Goal: Information Seeking & Learning: Learn about a topic

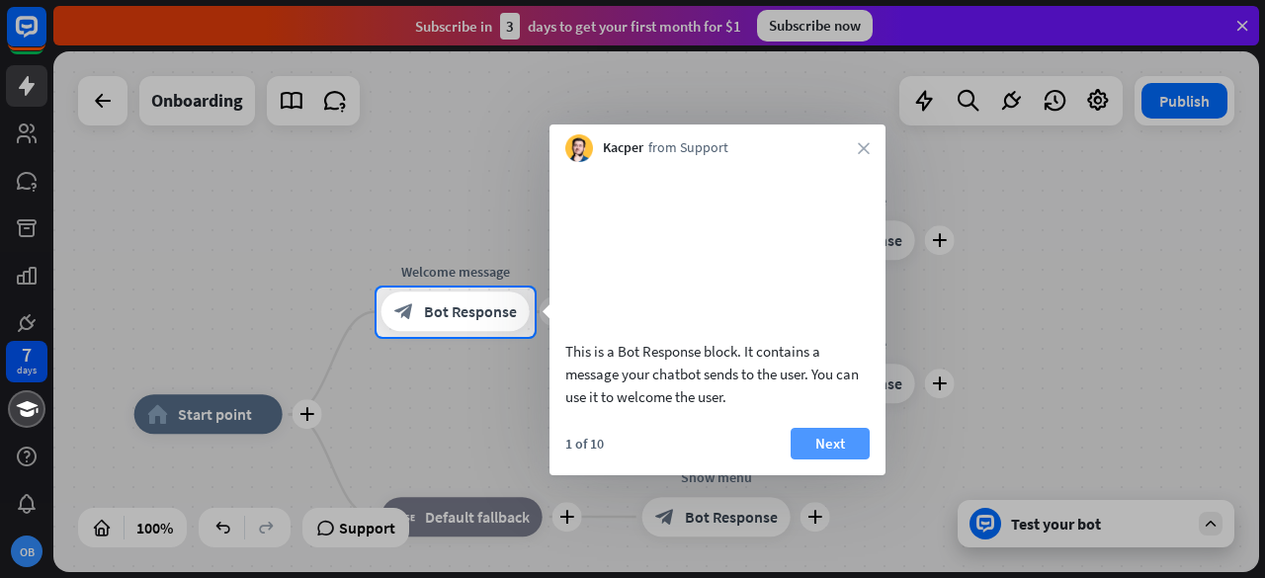
click at [834, 460] on button "Next" at bounding box center [830, 444] width 79 height 32
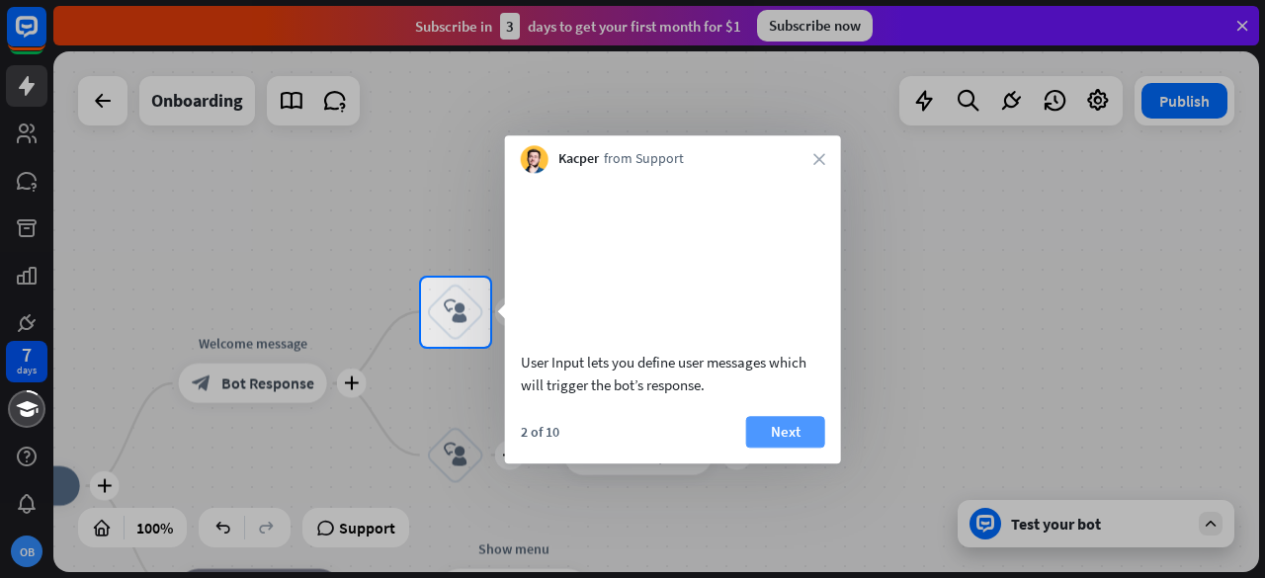
click at [769, 448] on button "Next" at bounding box center [785, 432] width 79 height 32
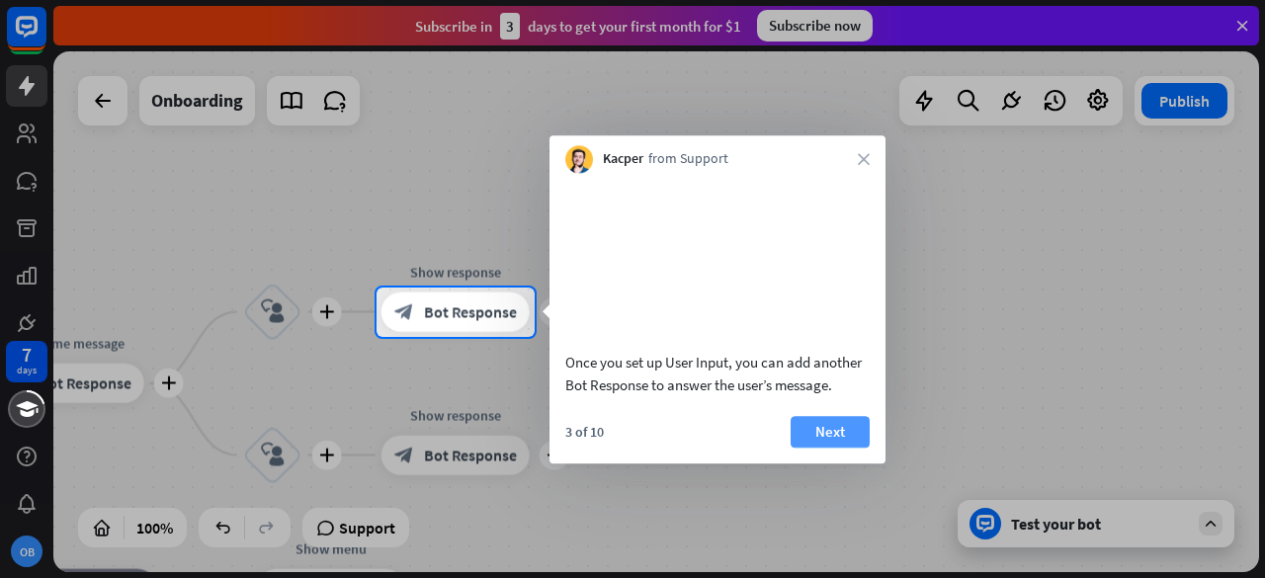
click at [807, 448] on button "Next" at bounding box center [830, 432] width 79 height 32
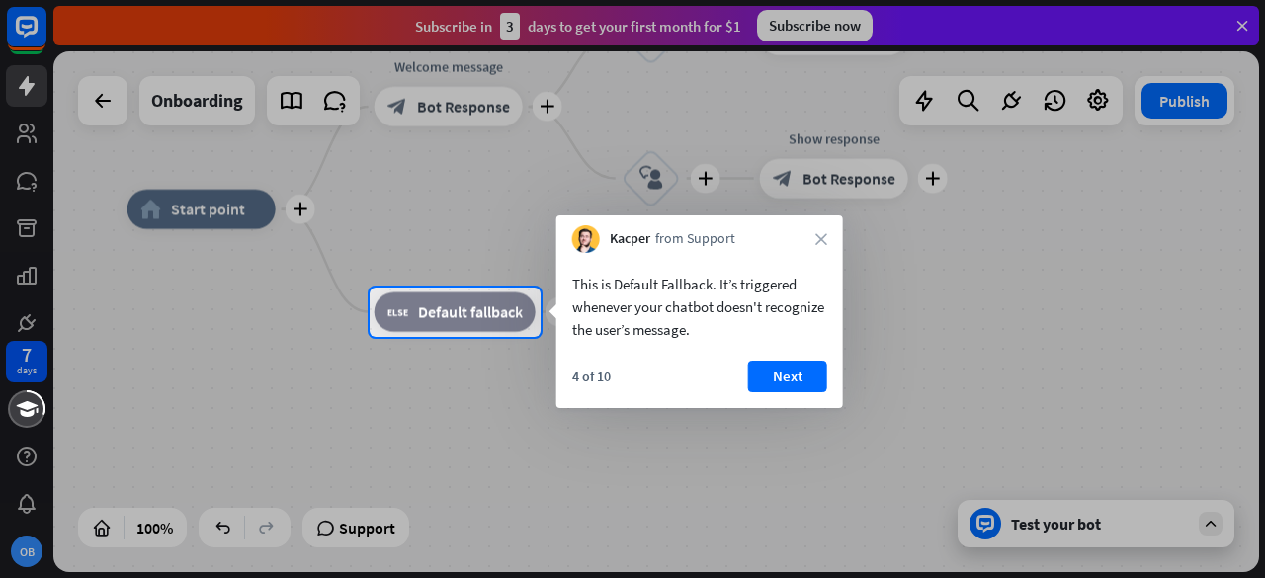
click at [793, 392] on div "4 of 10 Next" at bounding box center [700, 384] width 287 height 47
click at [785, 380] on button "Next" at bounding box center [787, 377] width 79 height 32
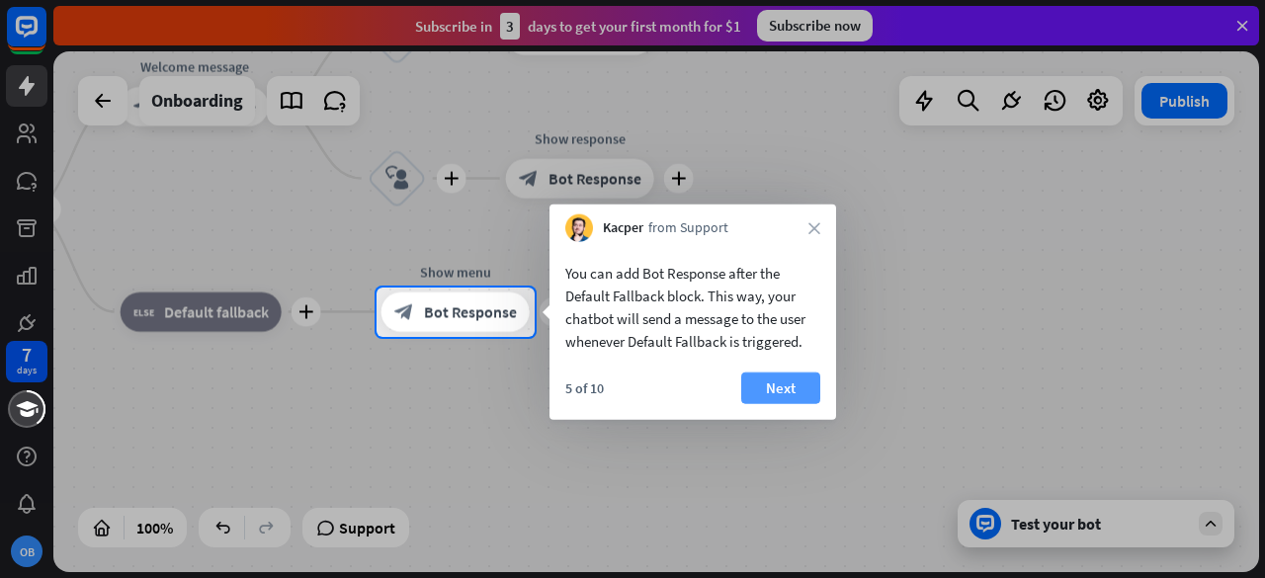
click at [780, 382] on button "Next" at bounding box center [780, 389] width 79 height 32
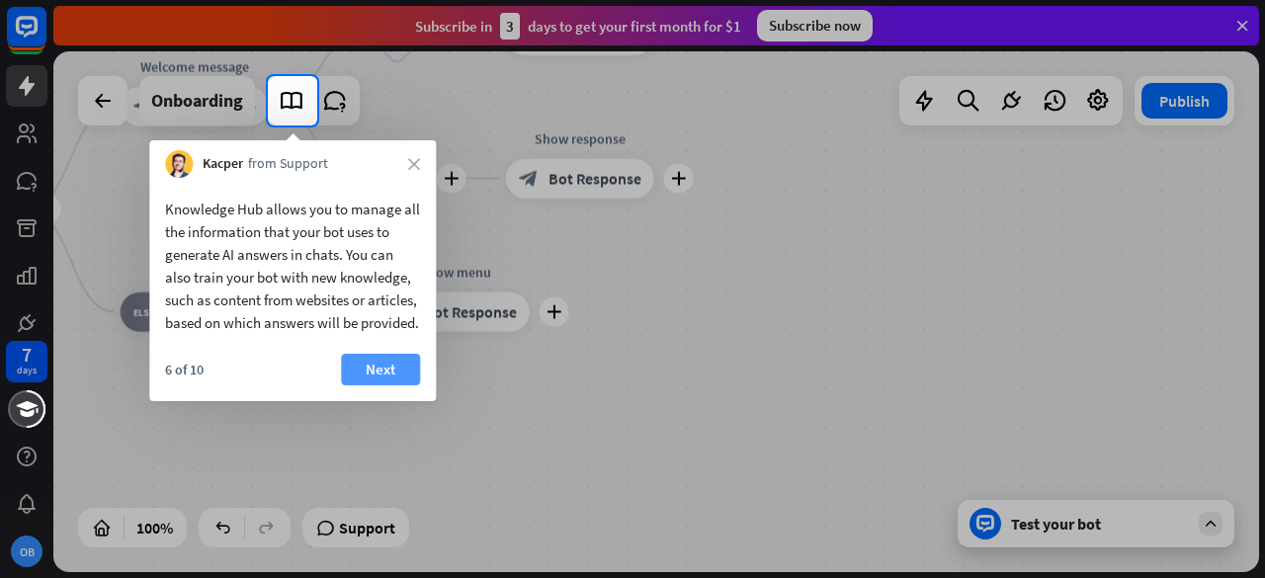
click at [382, 386] on button "Next" at bounding box center [380, 370] width 79 height 32
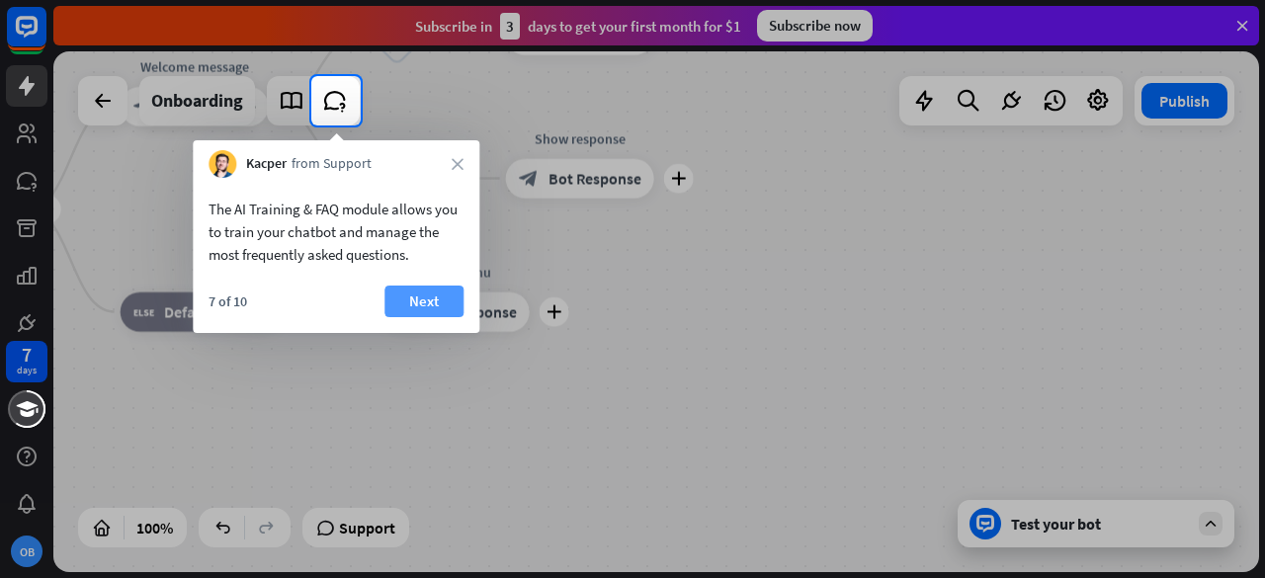
click at [407, 305] on button "Next" at bounding box center [424, 302] width 79 height 32
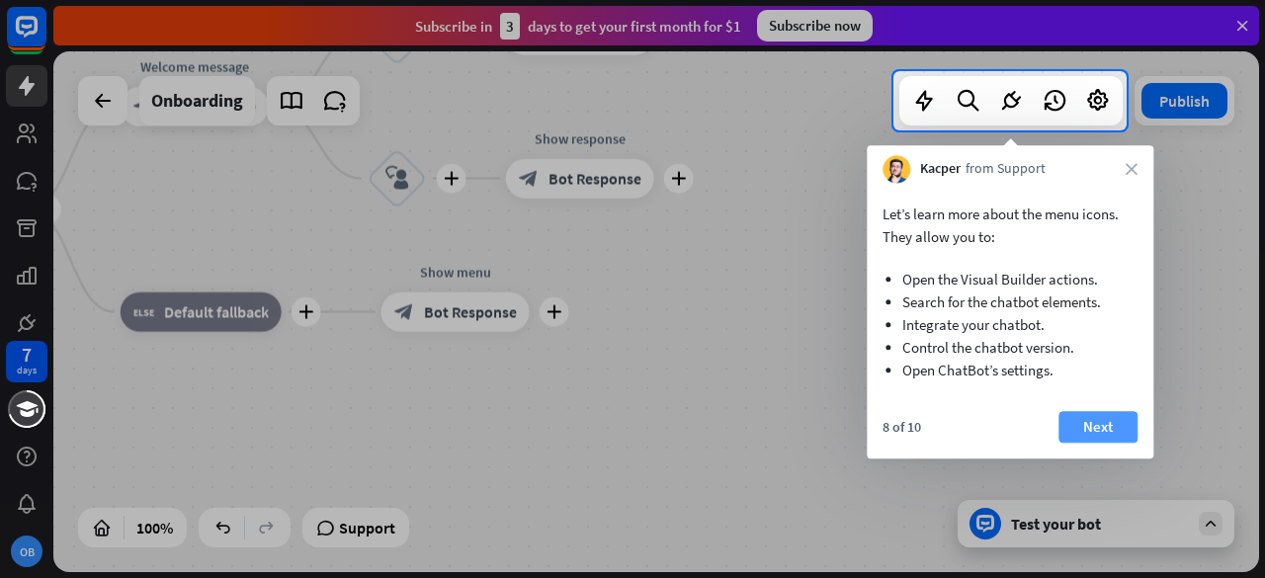
click at [1076, 431] on button "Next" at bounding box center [1098, 427] width 79 height 32
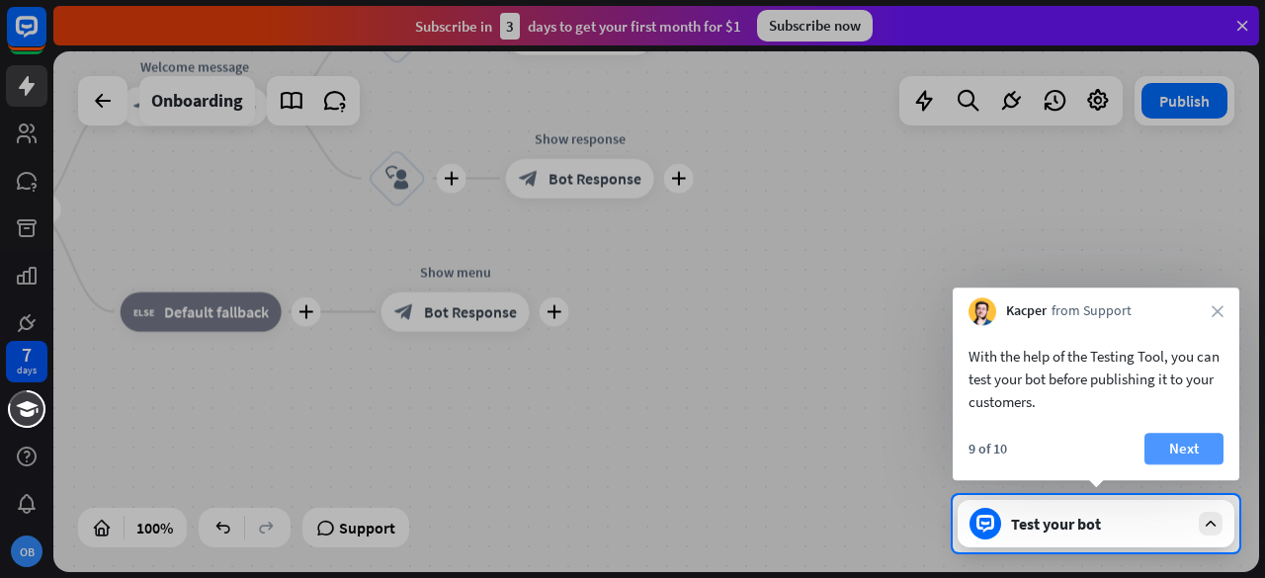
click at [1182, 454] on button "Next" at bounding box center [1184, 449] width 79 height 32
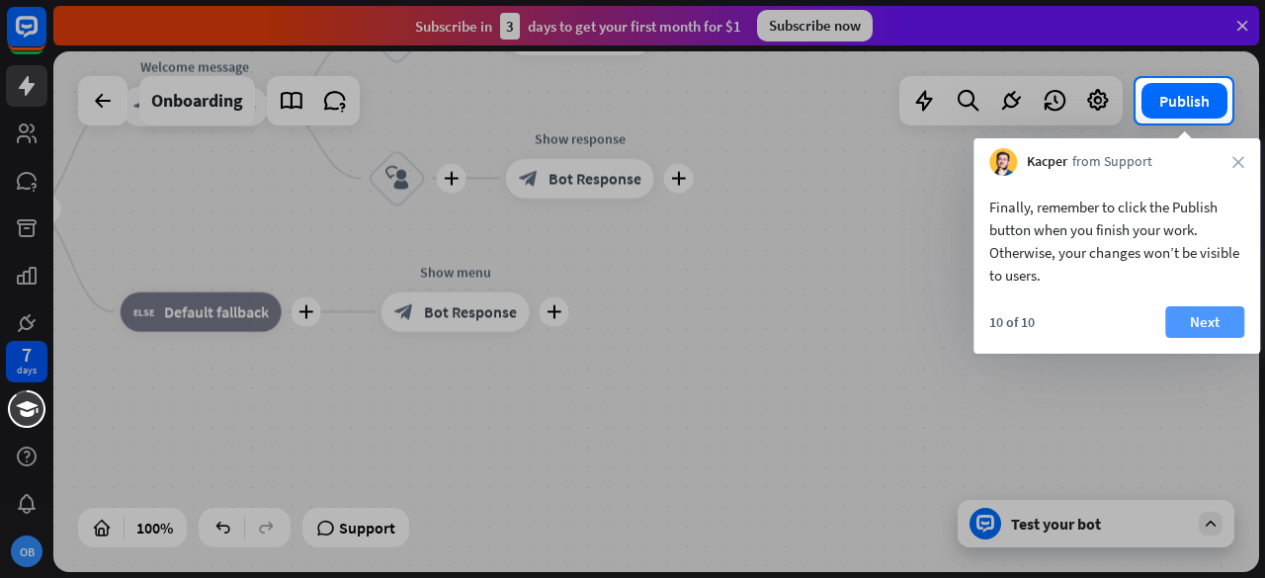
click at [1222, 328] on button "Next" at bounding box center [1204, 322] width 79 height 32
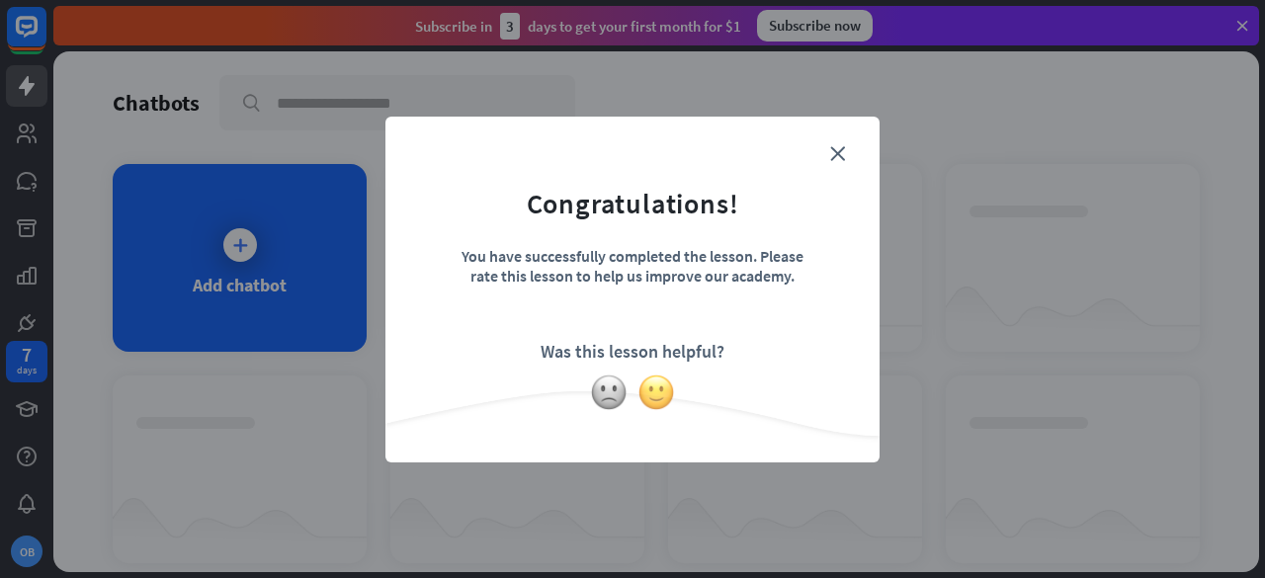
click at [656, 393] on img at bounding box center [657, 393] width 38 height 38
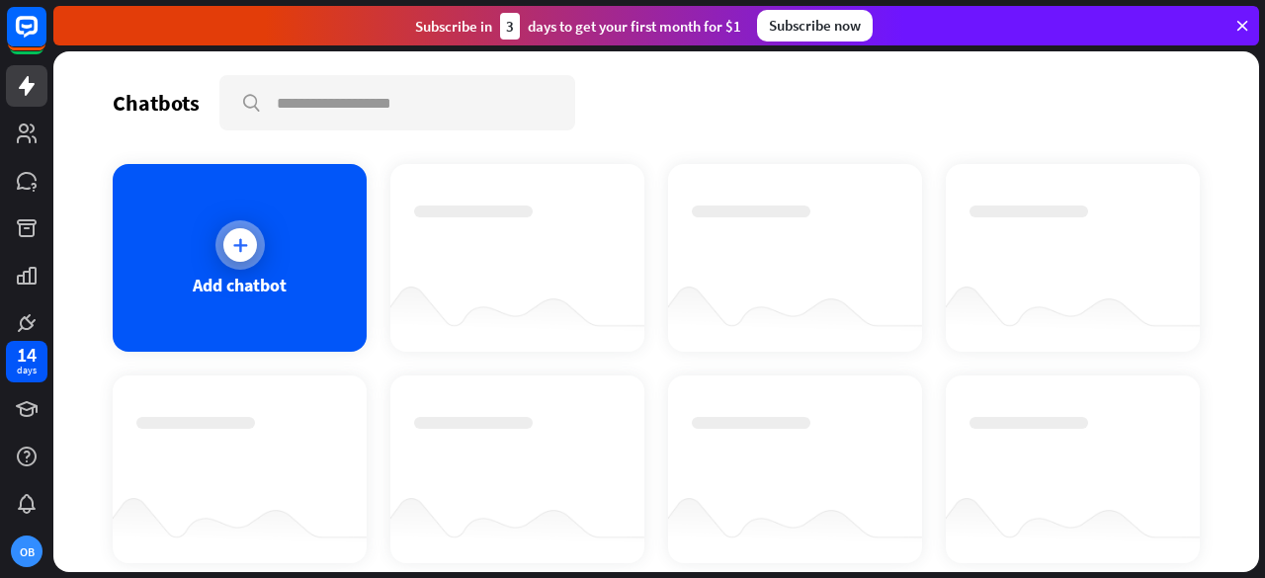
click at [264, 290] on div "Add chatbot" at bounding box center [240, 285] width 94 height 23
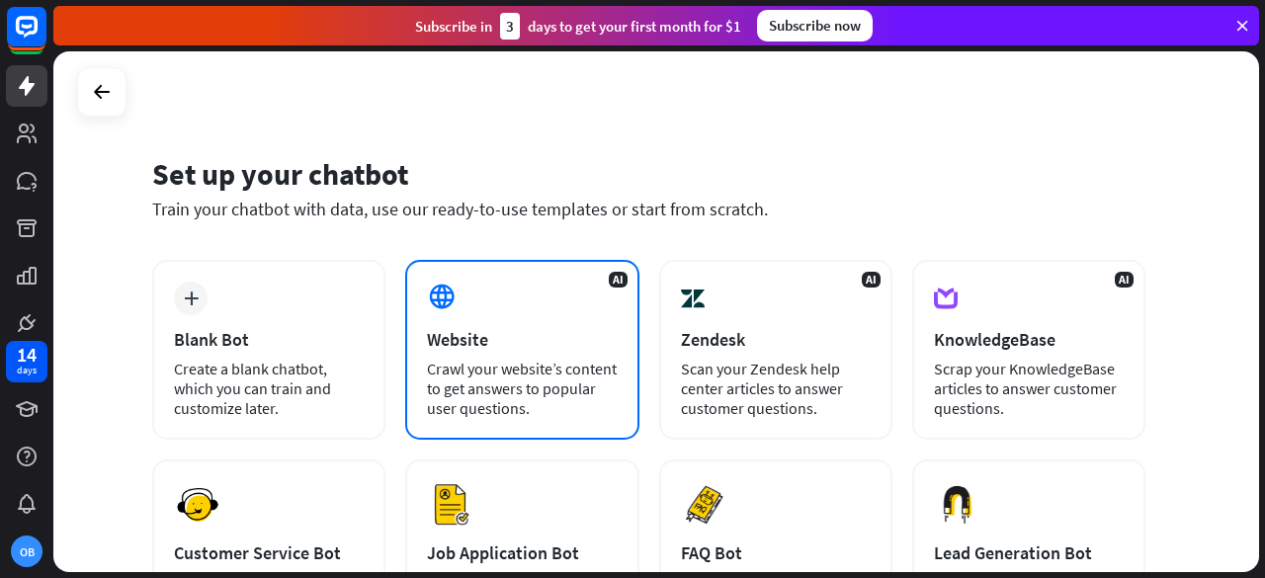
click at [560, 371] on div "Crawl your website’s content to get answers to popular user questions." at bounding box center [522, 388] width 190 height 59
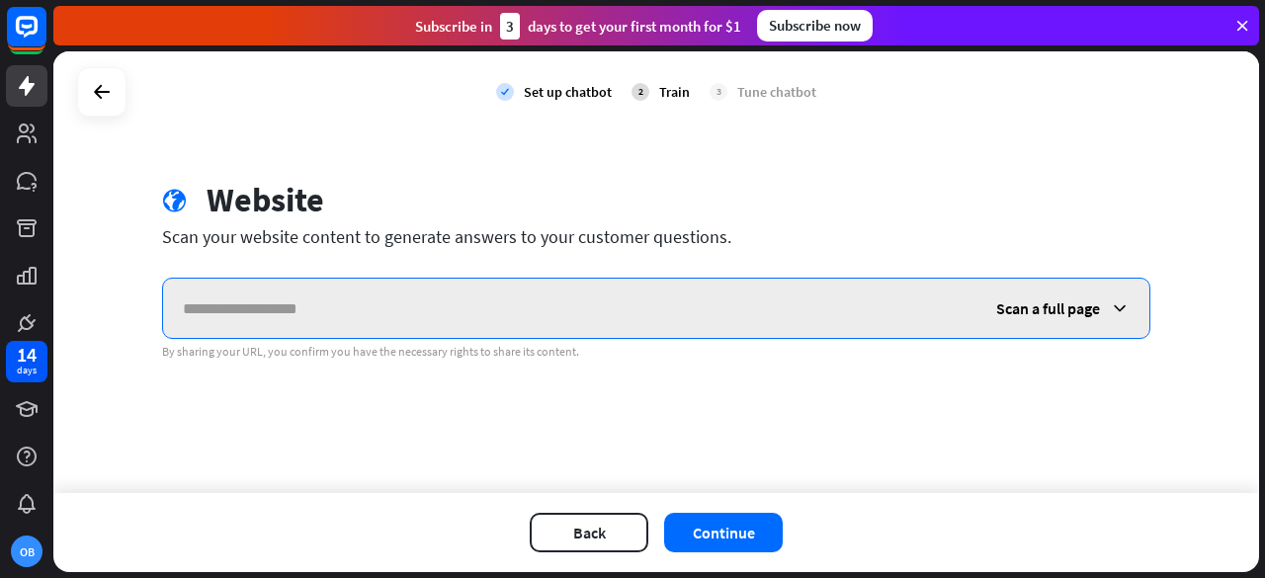
click at [644, 309] on input "text" at bounding box center [570, 308] width 814 height 59
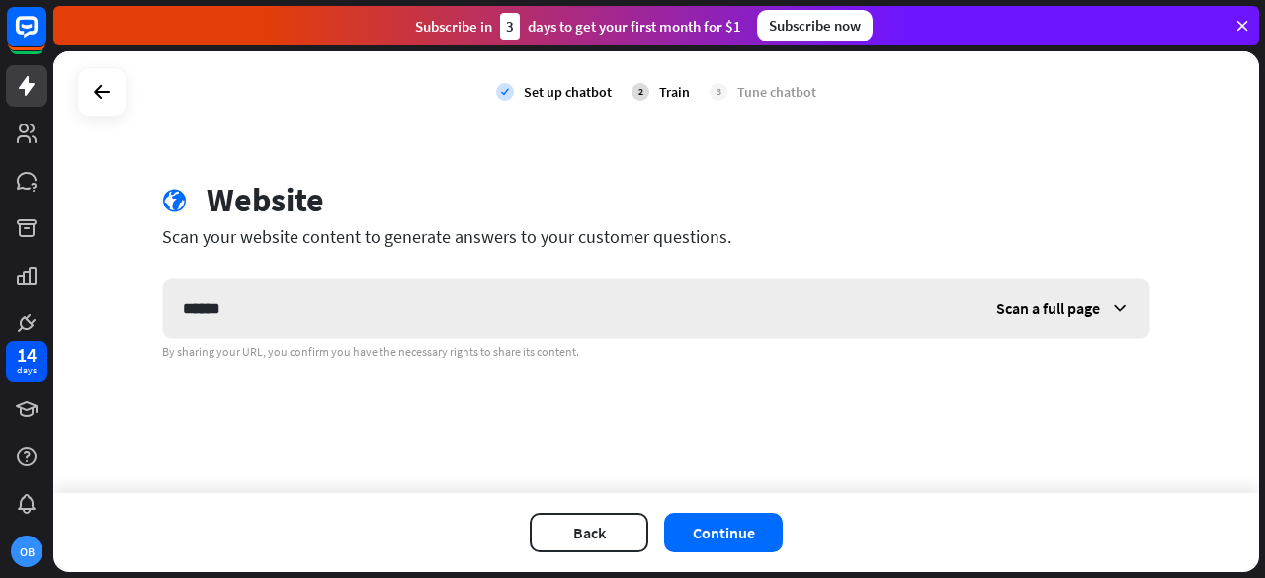
click at [1071, 315] on span "Scan a full page" at bounding box center [1048, 309] width 104 height 20
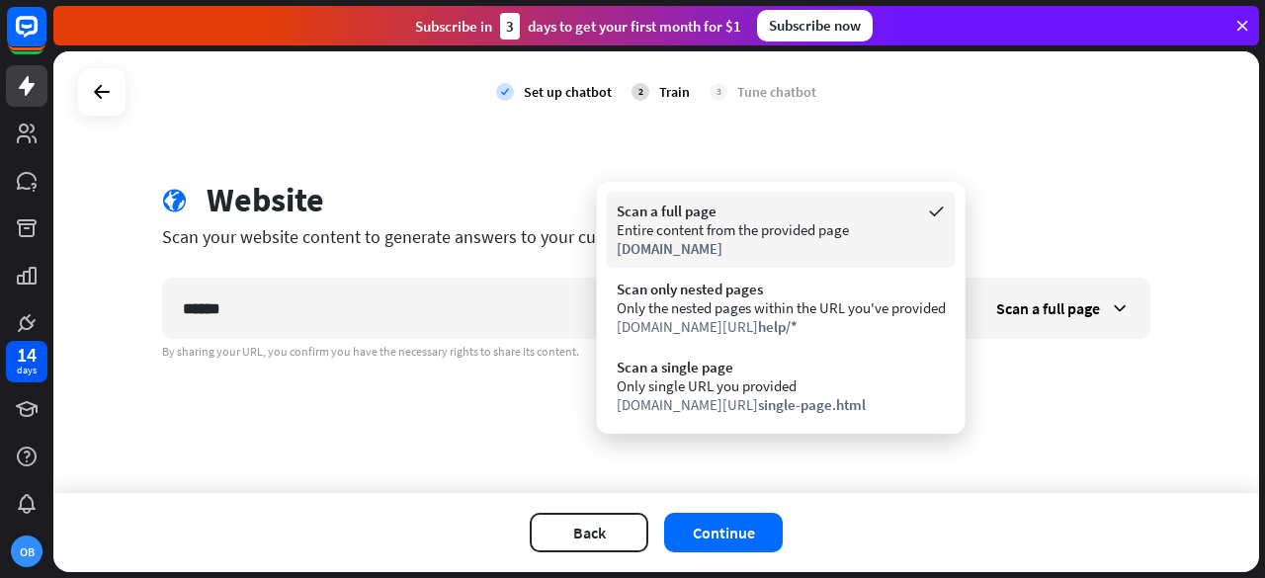
click at [833, 229] on div "Entire content from the provided page" at bounding box center [781, 229] width 329 height 19
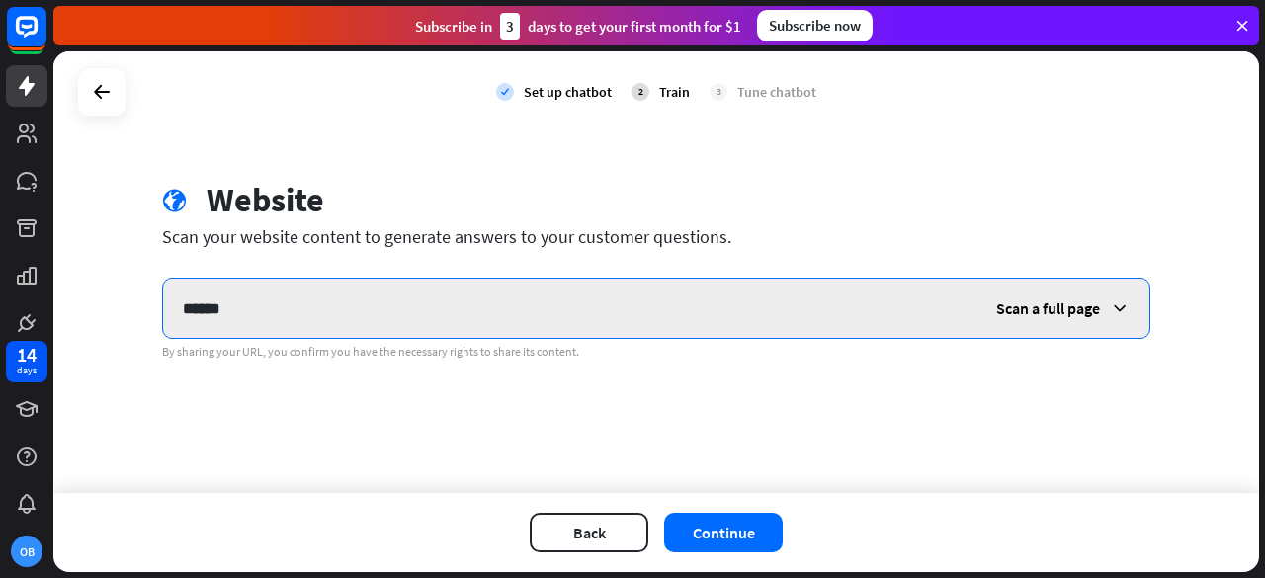
click at [502, 302] on input "******" at bounding box center [570, 308] width 814 height 59
type input "**********"
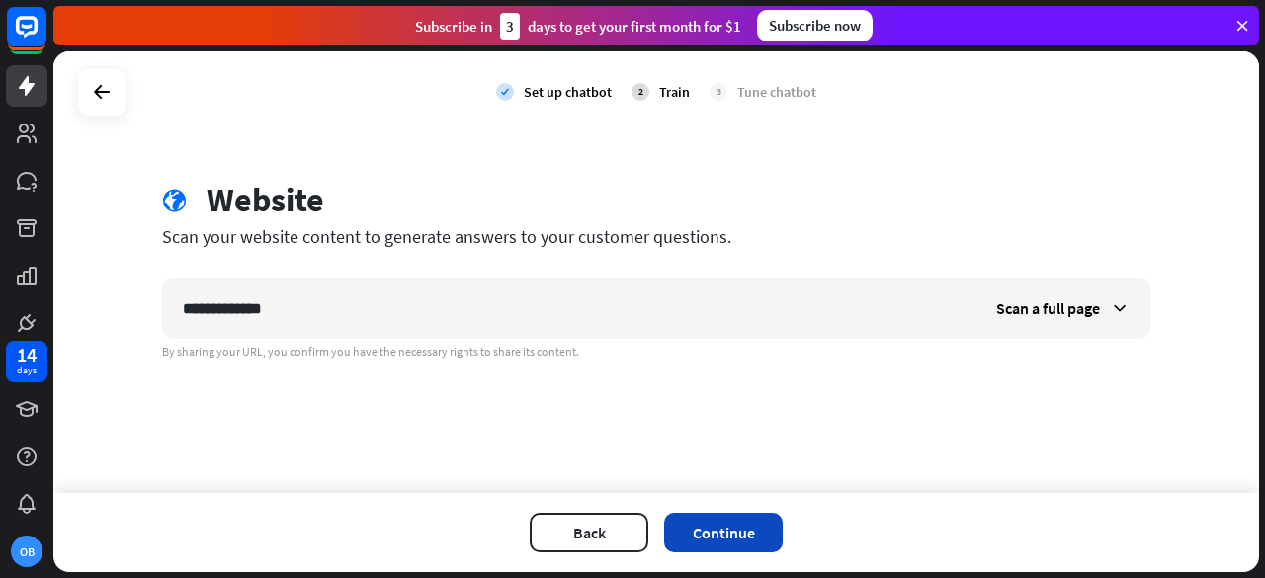
click at [769, 540] on button "Continue" at bounding box center [723, 533] width 119 height 40
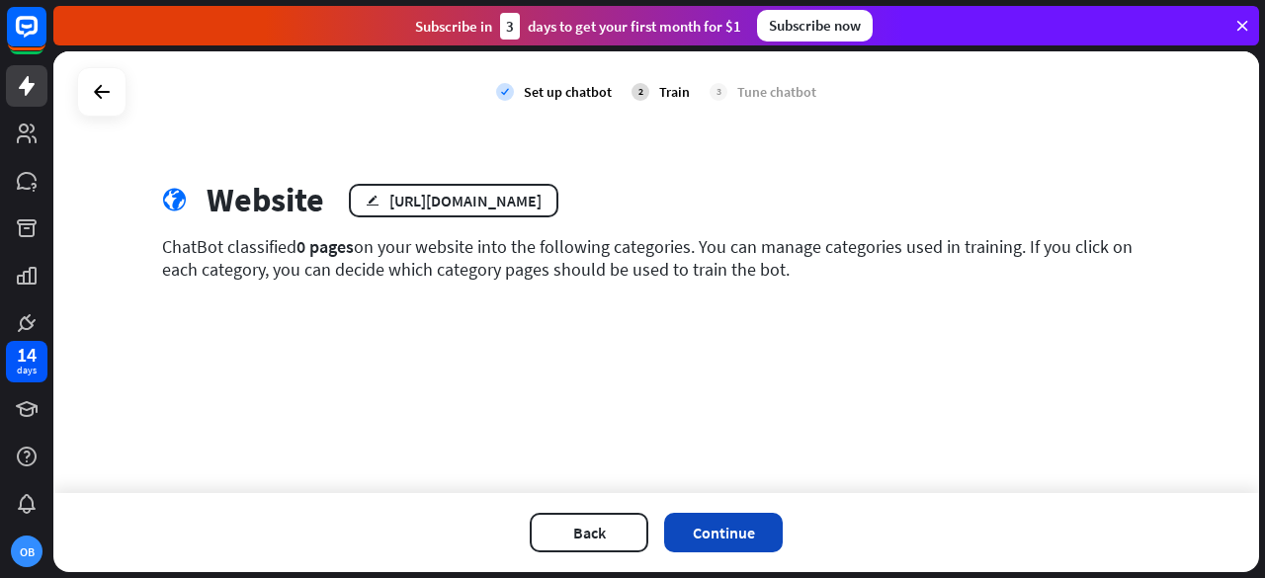
click at [698, 536] on button "Continue" at bounding box center [723, 533] width 119 height 40
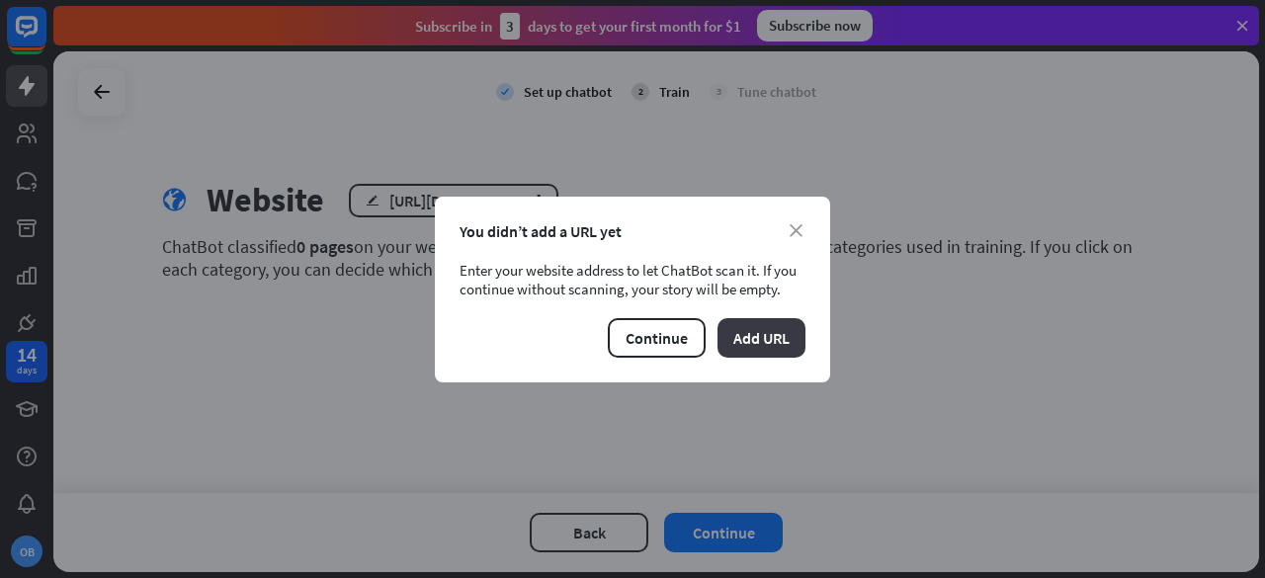
click at [770, 338] on button "Add URL" at bounding box center [762, 338] width 88 height 40
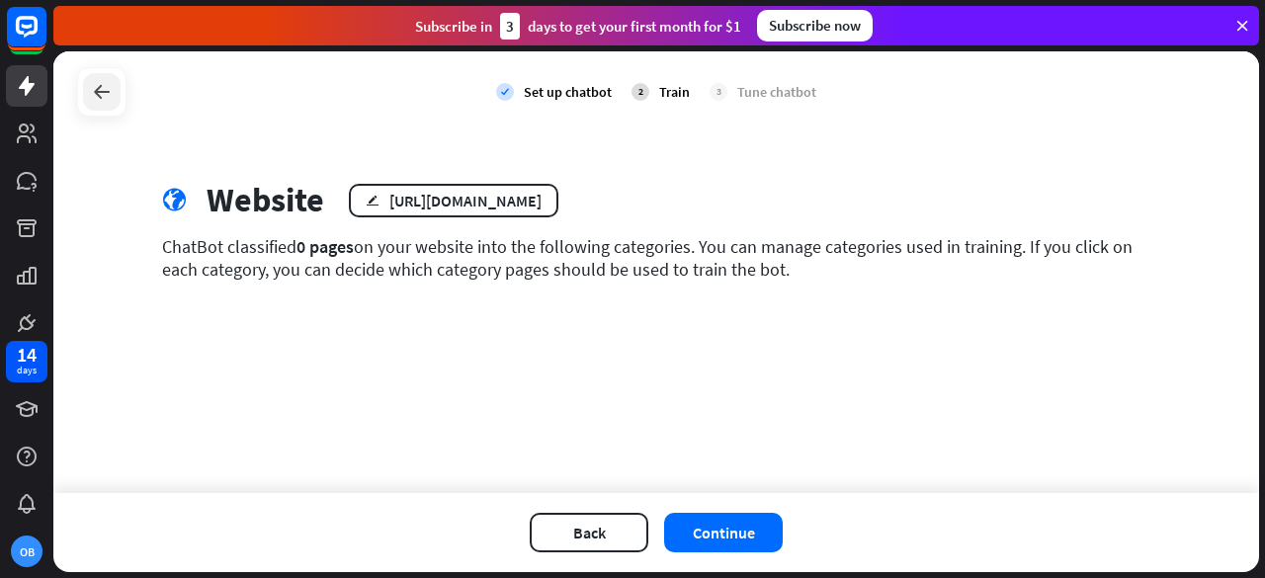
click at [98, 104] on div at bounding box center [102, 92] width 38 height 38
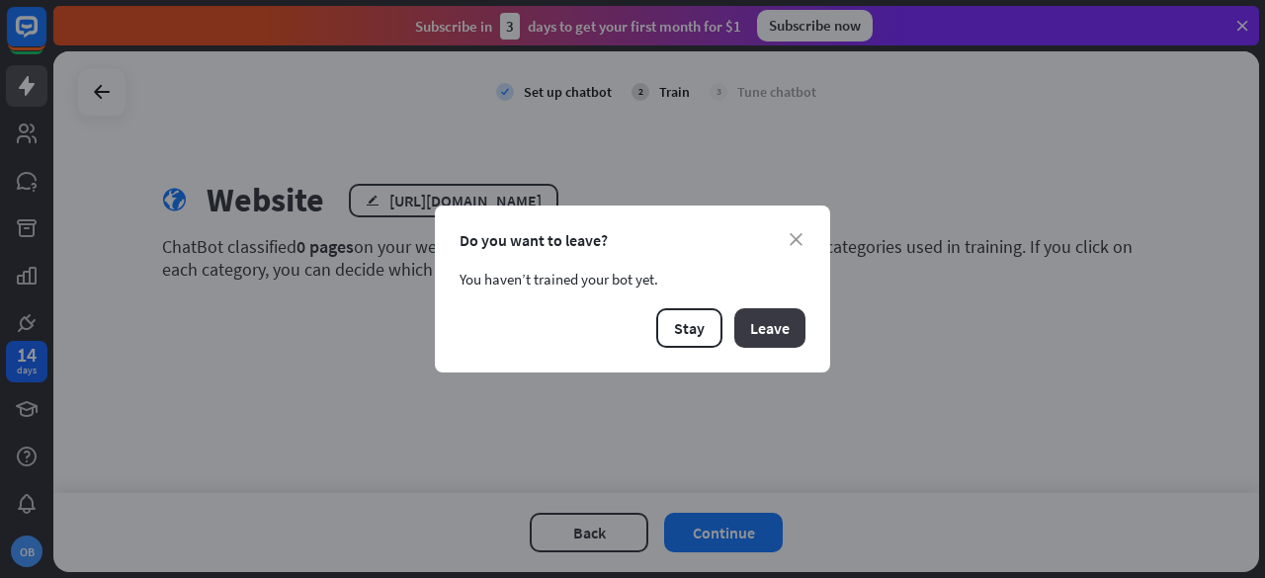
click at [763, 339] on button "Leave" at bounding box center [769, 328] width 71 height 40
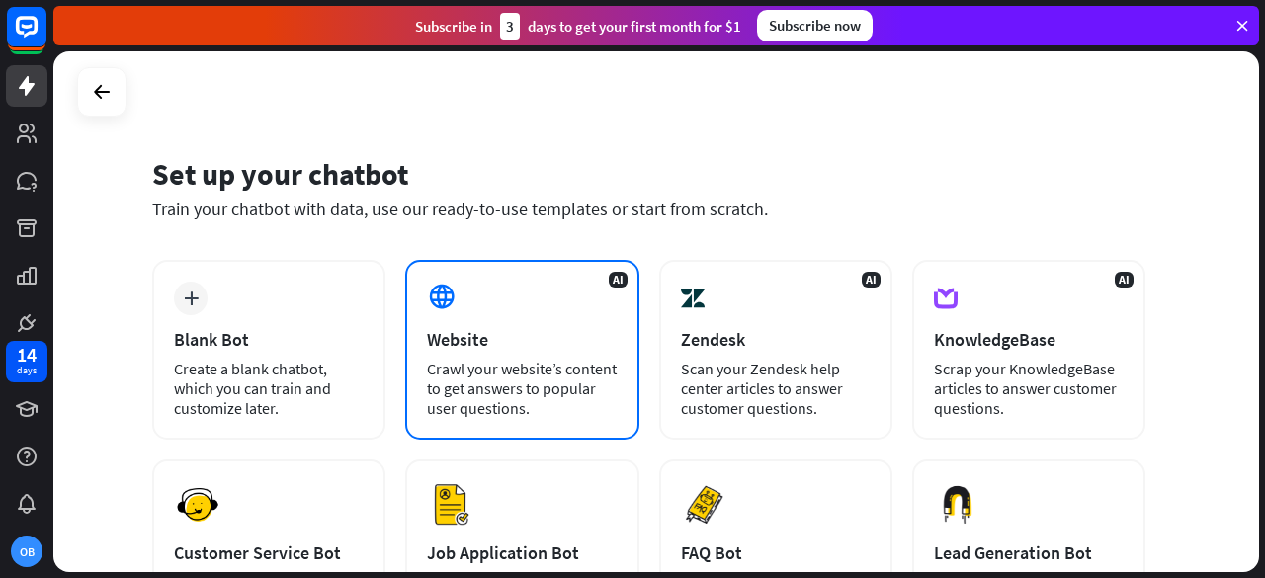
click at [500, 361] on div "Crawl your website’s content to get answers to popular user questions." at bounding box center [522, 388] width 190 height 59
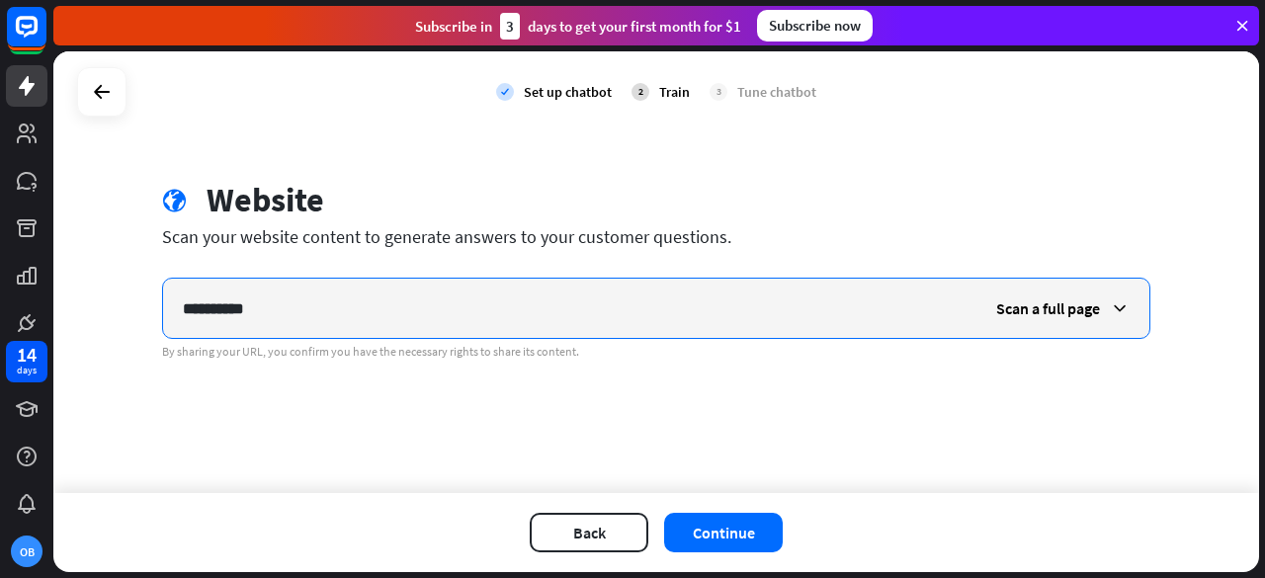
type input "**********"
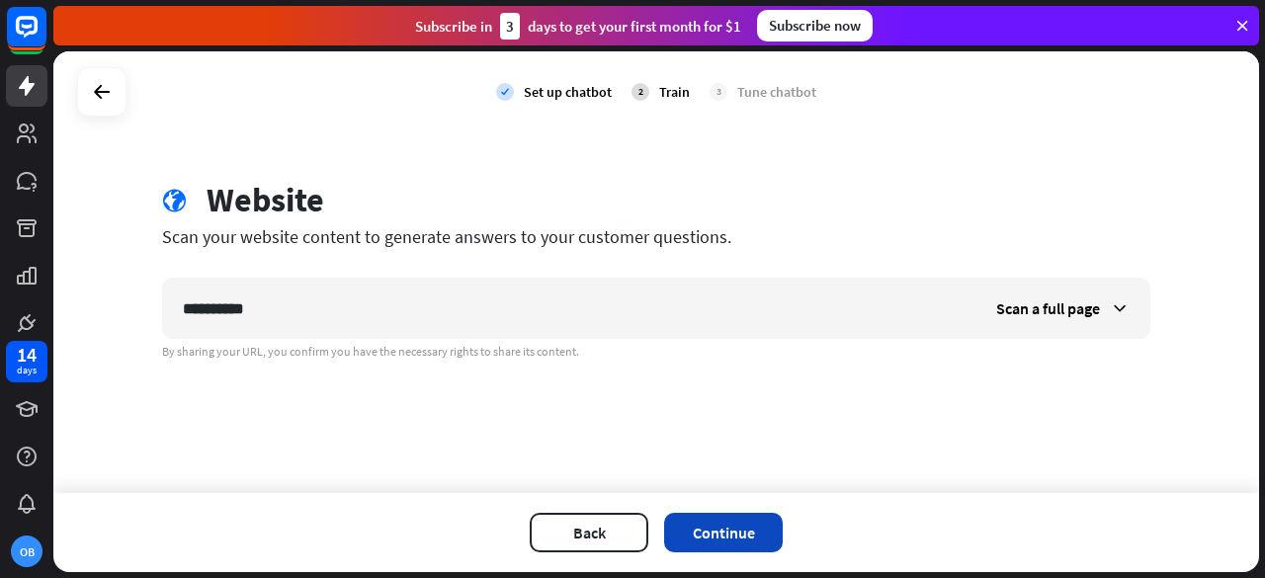
drag, startPoint x: 692, startPoint y: 557, endPoint x: 688, endPoint y: 547, distance: 10.6
click at [688, 547] on div "Back Continue" at bounding box center [656, 532] width 1206 height 79
click at [688, 547] on button "Continue" at bounding box center [723, 533] width 119 height 40
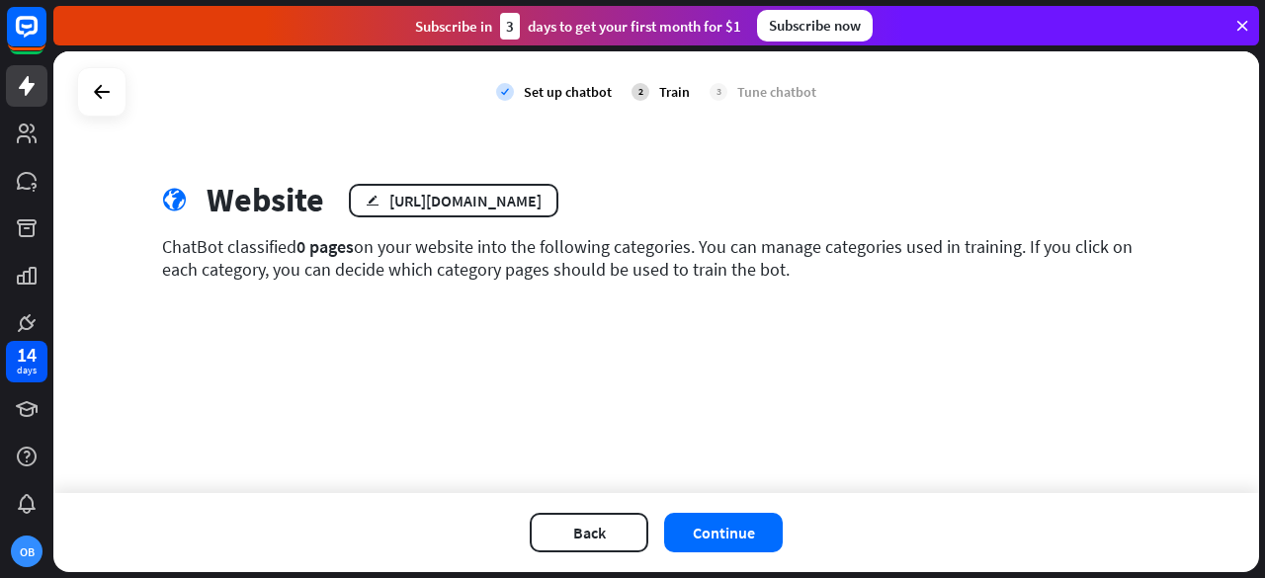
drag, startPoint x: 111, startPoint y: 91, endPoint x: 637, endPoint y: 307, distance: 568.7
click at [637, 307] on div "globe Website edit [URL][DOMAIN_NAME] ChatBot classified 0 pages on your websit…" at bounding box center [656, 245] width 1036 height 130
click at [111, 103] on icon at bounding box center [102, 92] width 24 height 24
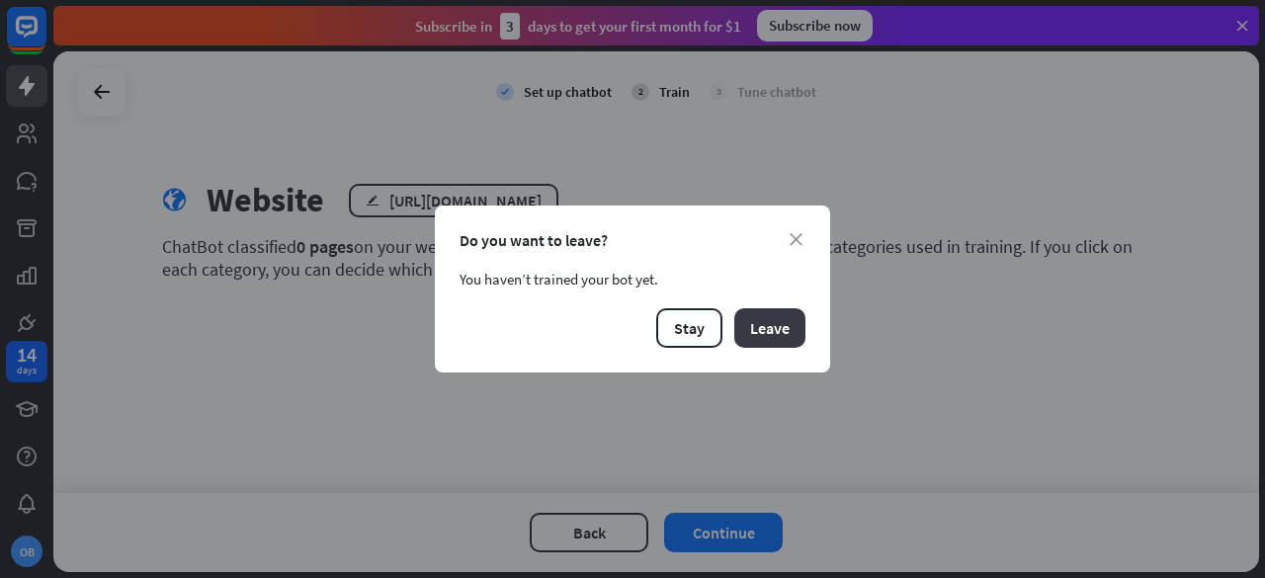
click at [784, 331] on button "Leave" at bounding box center [769, 328] width 71 height 40
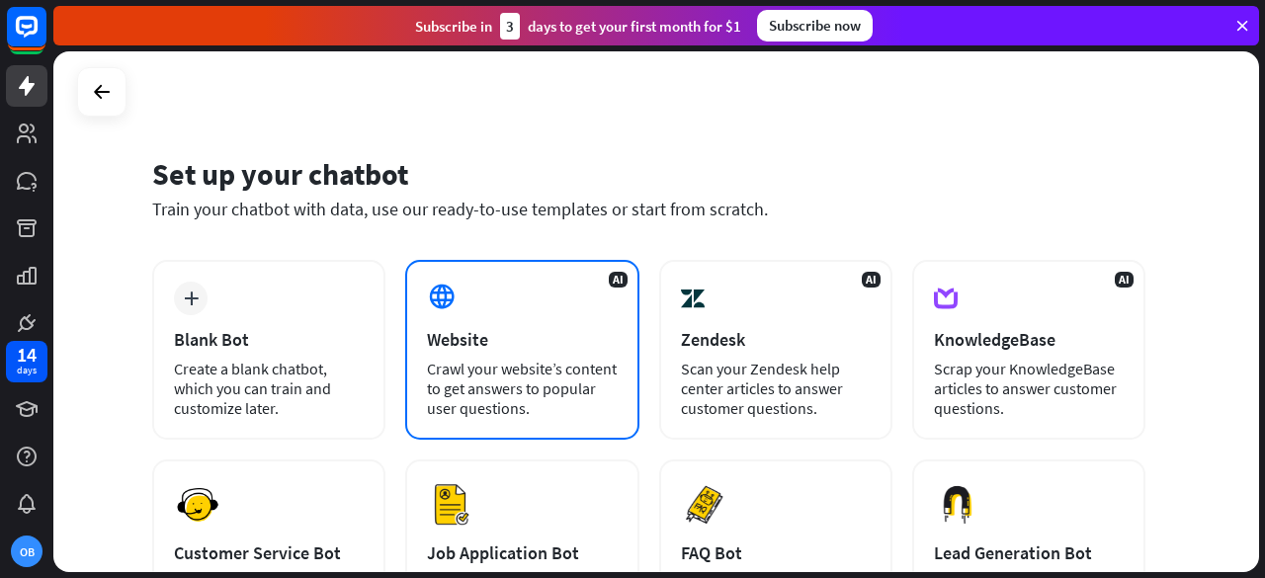
click at [525, 388] on div "Crawl your website’s content to get answers to popular user questions." at bounding box center [522, 388] width 190 height 59
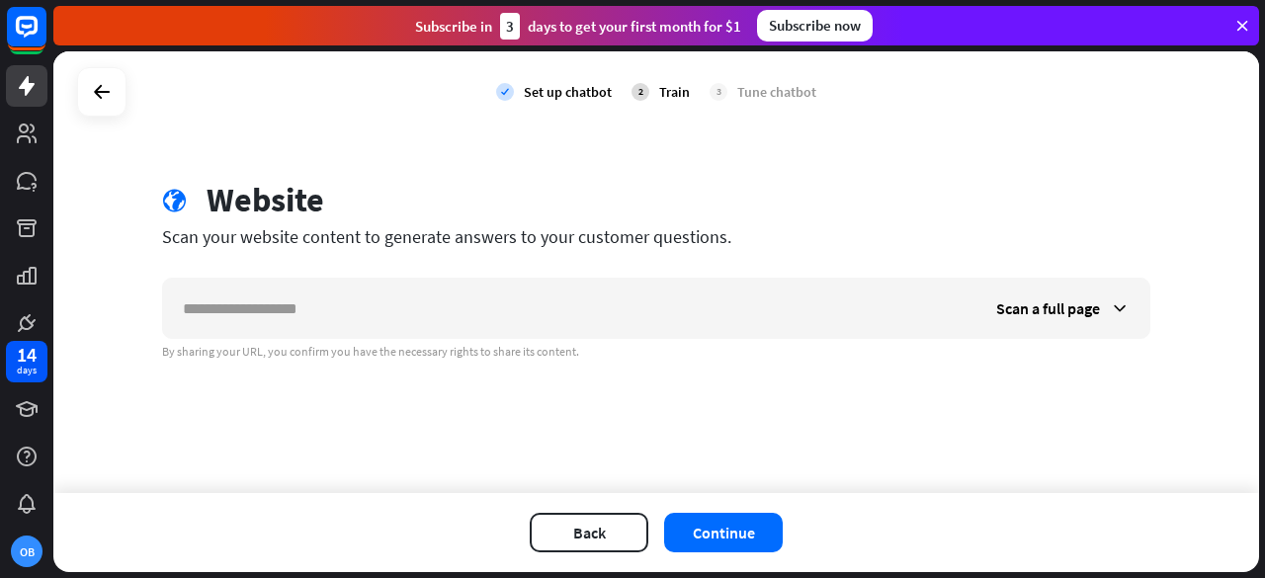
click at [525, 388] on div "check Set up chatbot 2 Train 3 Tune chatbot globe Website Scan your website con…" at bounding box center [656, 272] width 1206 height 442
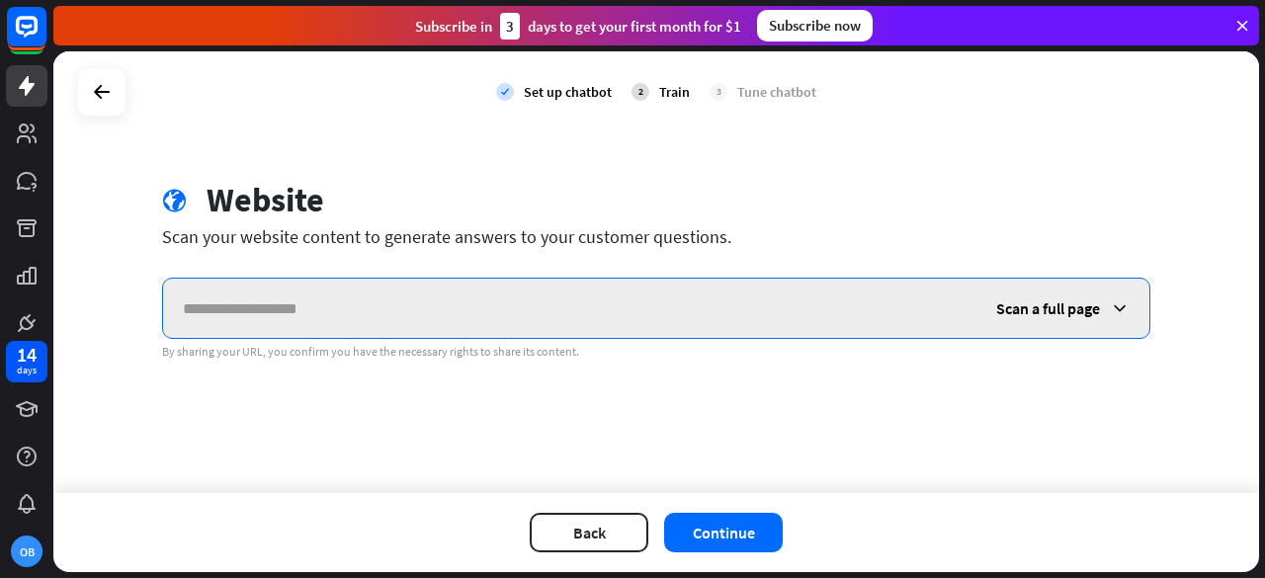
click at [629, 300] on input "text" at bounding box center [570, 308] width 814 height 59
type input "**********"
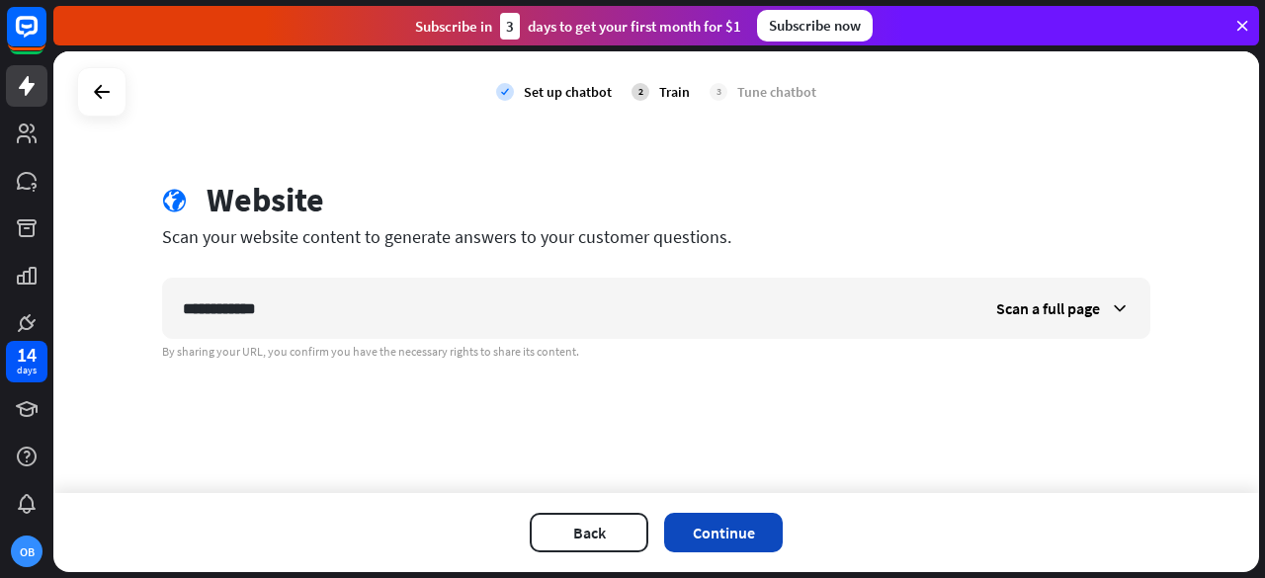
click at [712, 536] on button "Continue" at bounding box center [723, 533] width 119 height 40
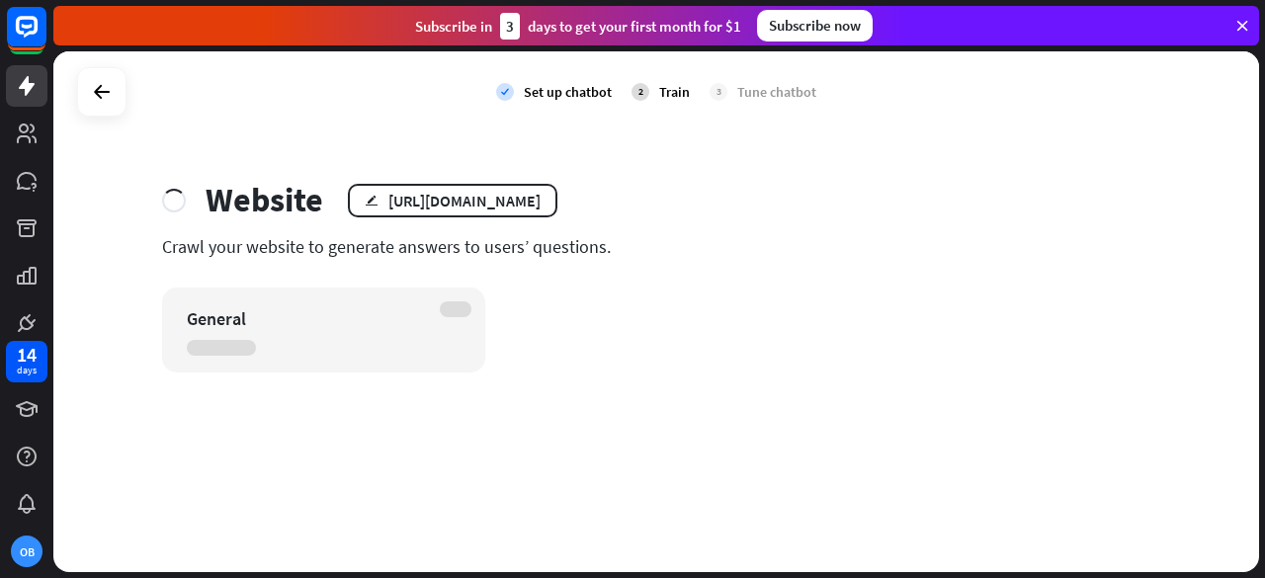
click at [712, 536] on div "check Set up chatbot 2 Train 3 Tune chatbot Website edit [URL][DOMAIN_NAME] Cra…" at bounding box center [656, 311] width 1206 height 521
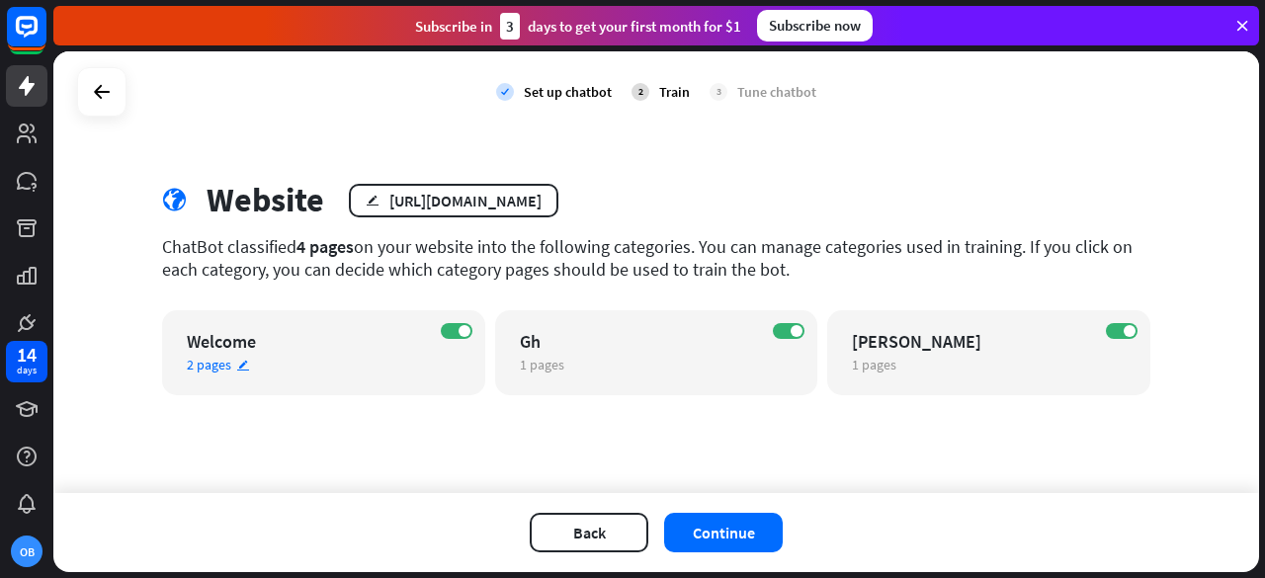
click at [311, 325] on div "ON Welcome 2 pages edit" at bounding box center [323, 352] width 323 height 85
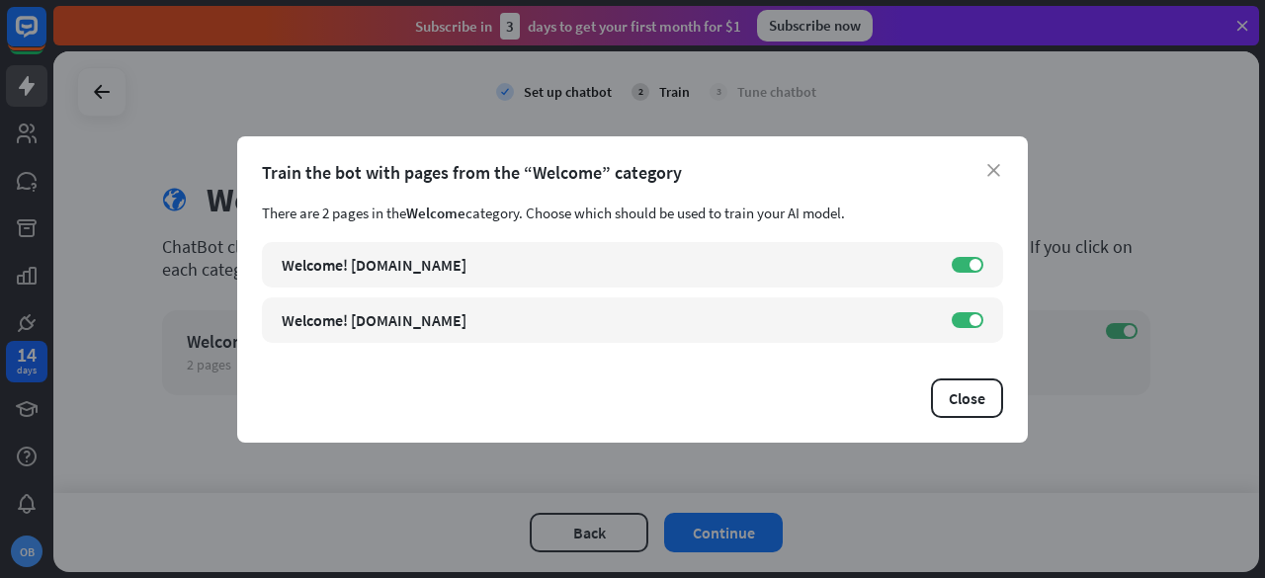
click at [994, 162] on div "Train the bot with pages from the “Welcome” category" at bounding box center [632, 172] width 741 height 23
click at [963, 400] on button "Close" at bounding box center [967, 399] width 72 height 40
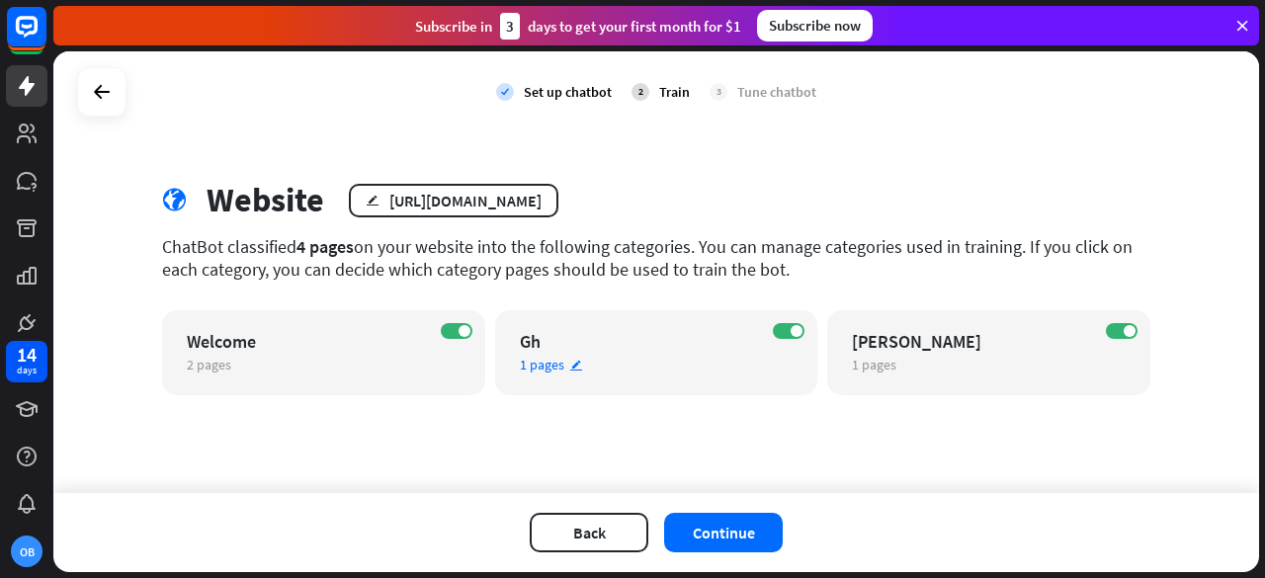
click at [639, 323] on div "ON Gh 1 pages edit" at bounding box center [656, 352] width 323 height 85
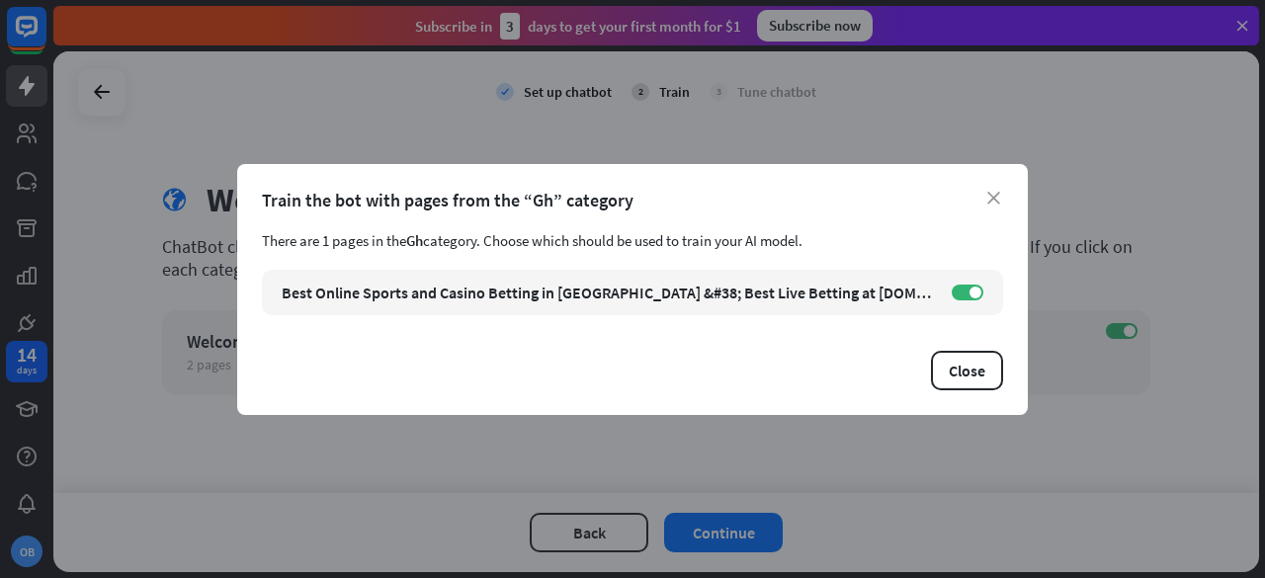
click at [1001, 195] on div "Train the bot with pages from the “Gh” category" at bounding box center [632, 200] width 741 height 23
click at [994, 195] on icon "close" at bounding box center [994, 198] width 13 height 13
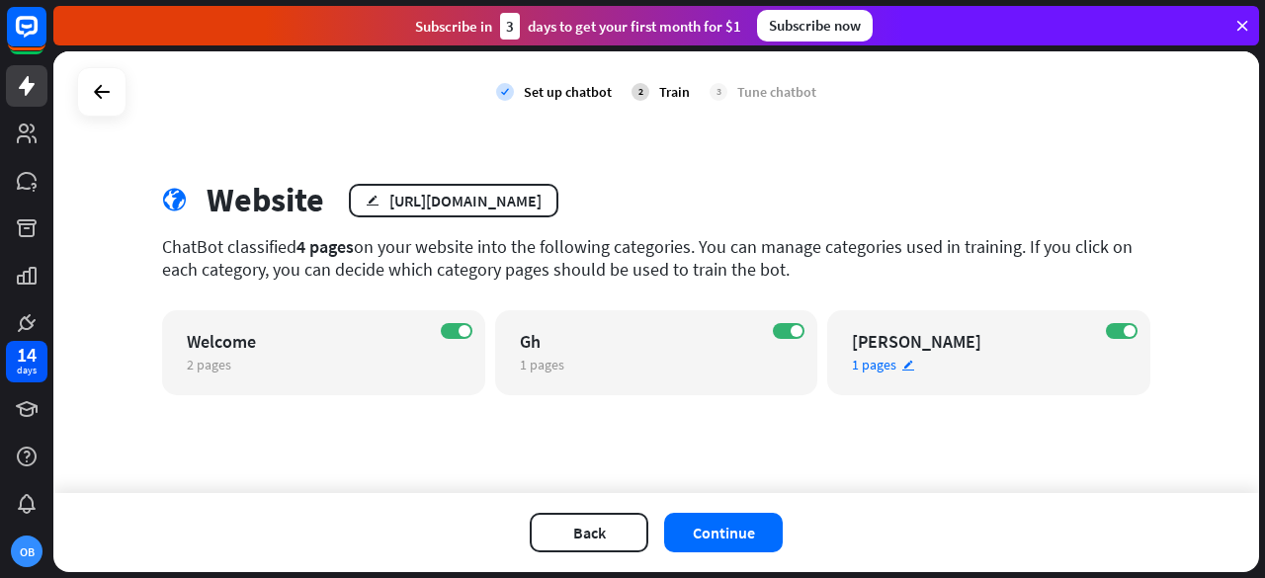
click at [899, 331] on div "[PERSON_NAME]" at bounding box center [971, 341] width 239 height 23
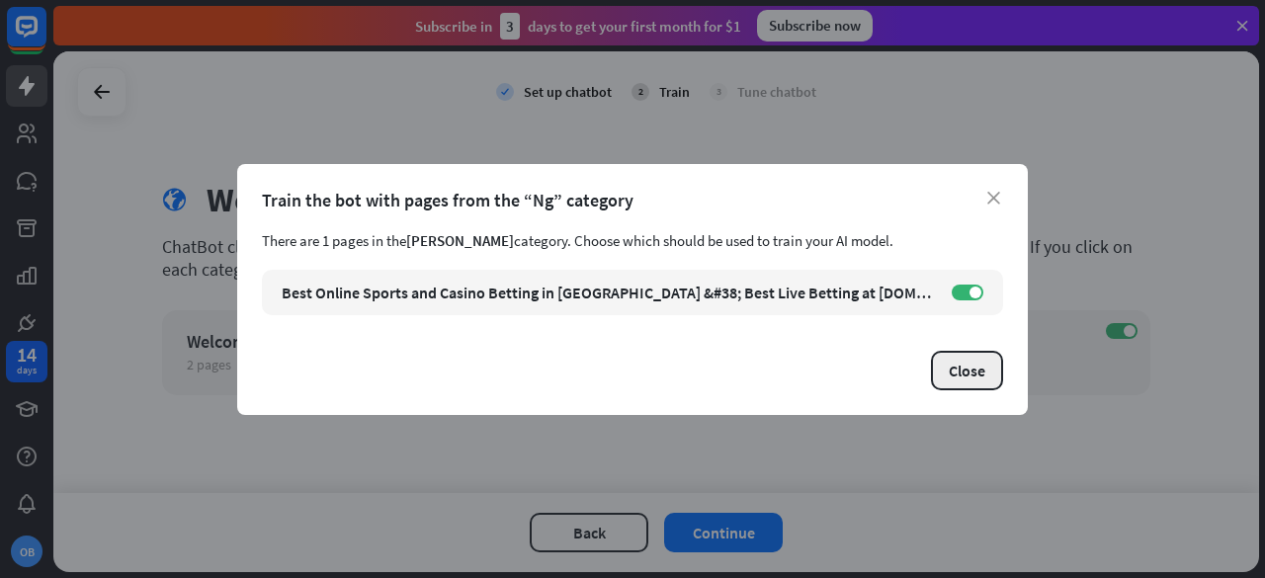
click at [939, 365] on button "Close" at bounding box center [967, 371] width 72 height 40
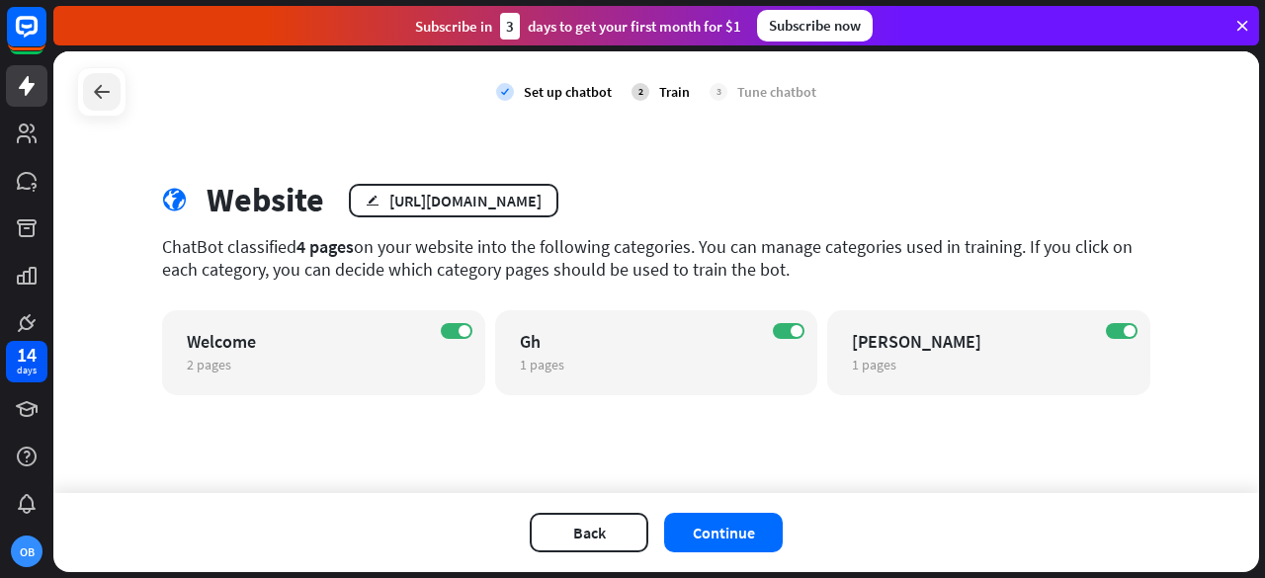
click at [96, 98] on icon at bounding box center [102, 92] width 24 height 24
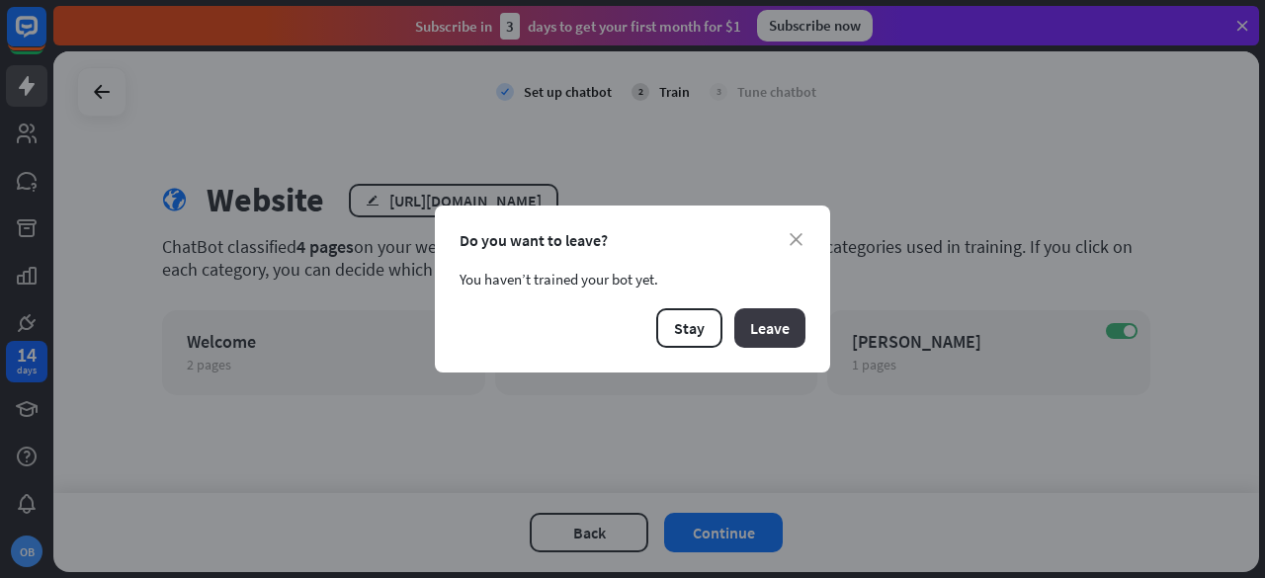
click at [769, 316] on button "Leave" at bounding box center [769, 328] width 71 height 40
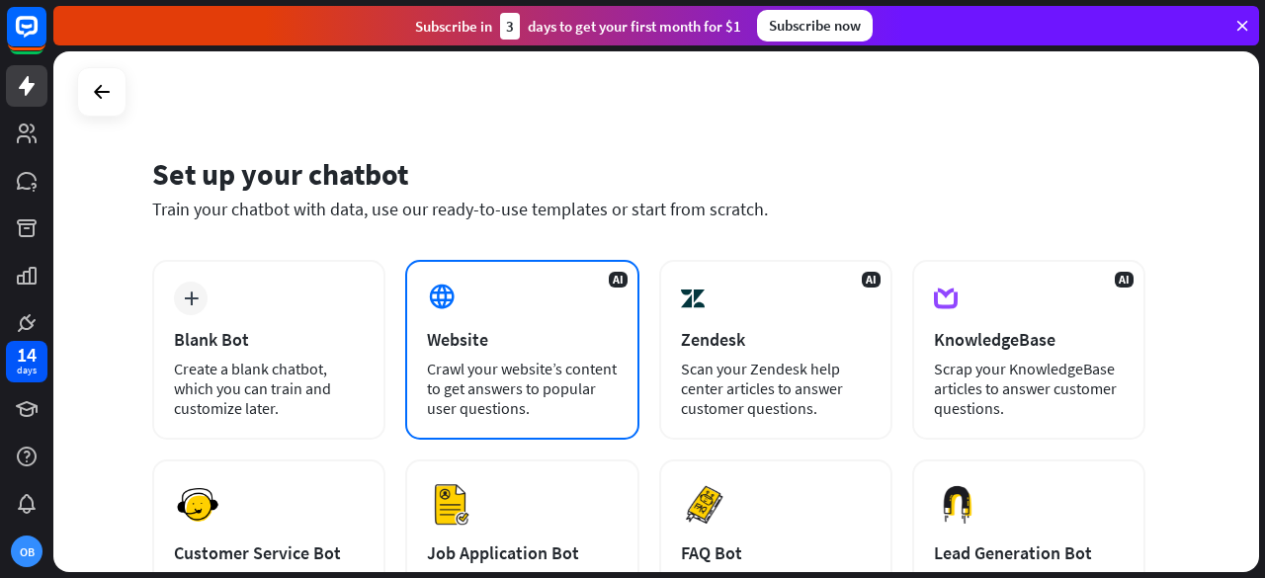
click at [526, 339] on div "Website" at bounding box center [522, 339] width 190 height 23
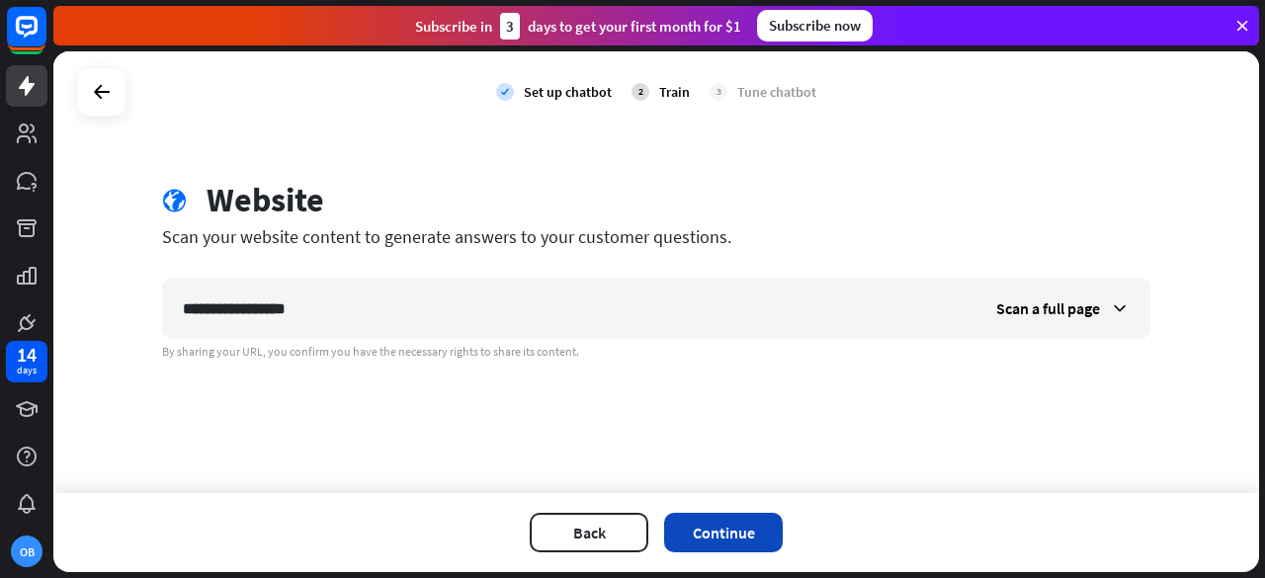
type input "**********"
click at [708, 539] on button "Continue" at bounding box center [723, 533] width 119 height 40
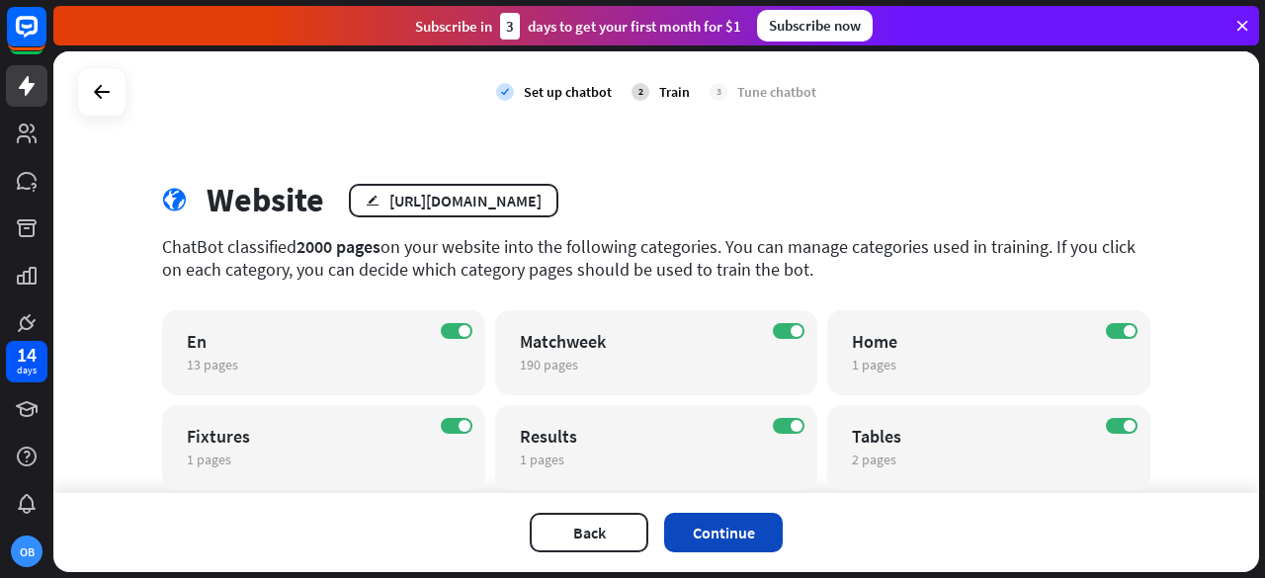
click at [745, 529] on button "Continue" at bounding box center [723, 533] width 119 height 40
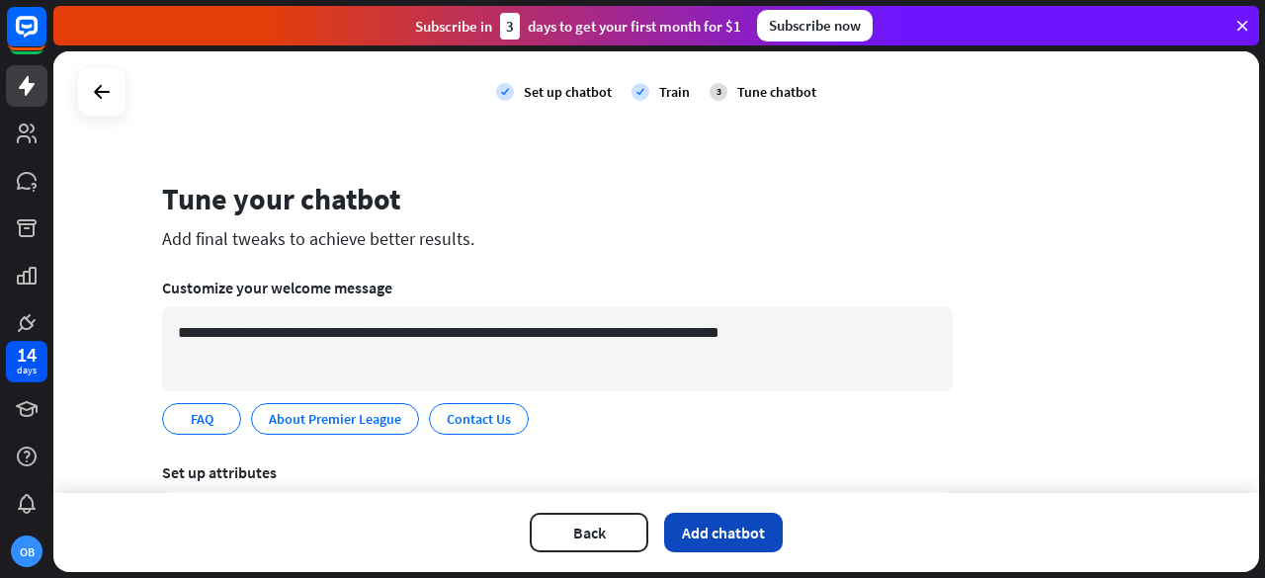
click at [721, 540] on button "Add chatbot" at bounding box center [723, 533] width 119 height 40
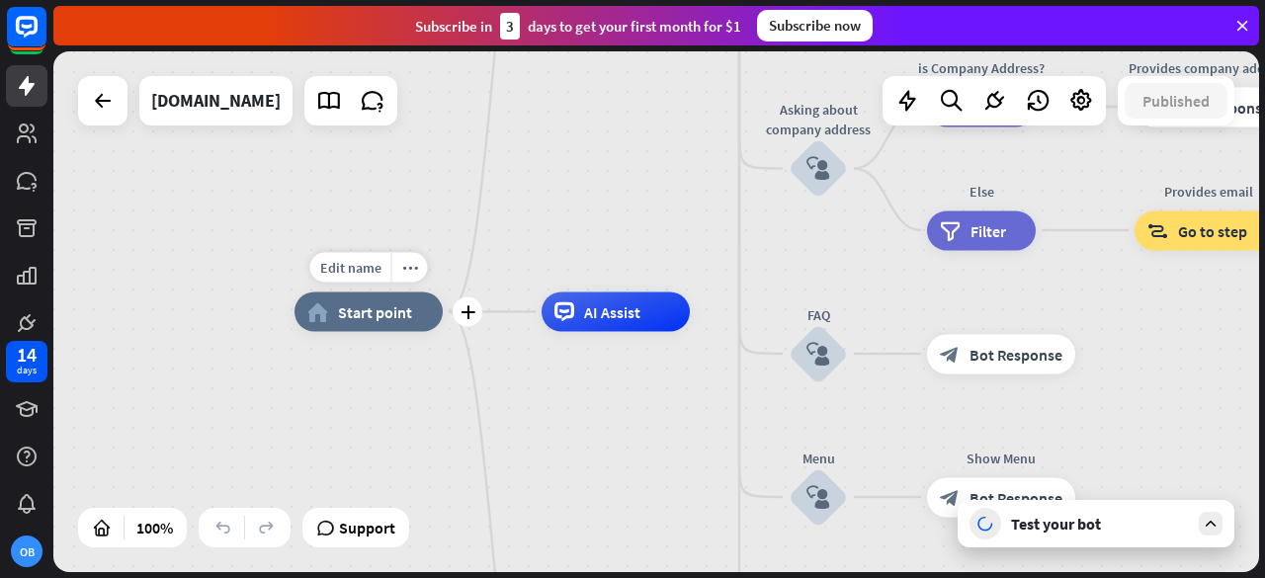
click at [409, 317] on span "Start point" at bounding box center [375, 312] width 74 height 20
click at [377, 260] on span "Edit name" at bounding box center [350, 268] width 61 height 18
click at [927, 334] on div "Edit name more_horiz plus block_bot_response Bot Response" at bounding box center [1001, 354] width 148 height 40
click at [379, 278] on div "Edit name" at bounding box center [350, 268] width 81 height 30
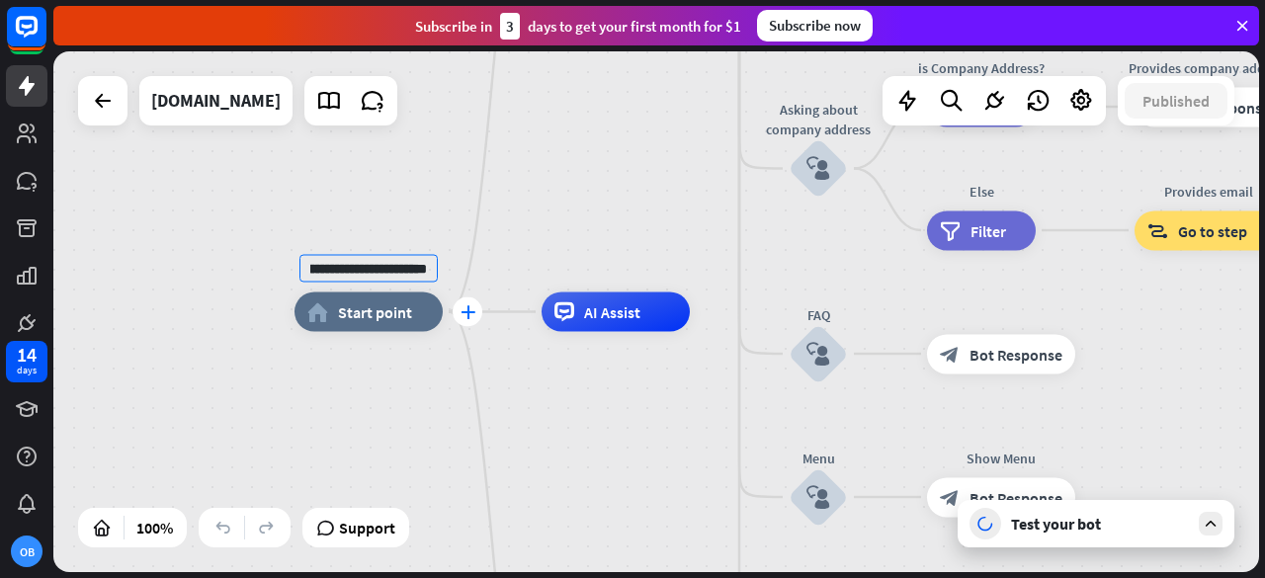
type input "**********"
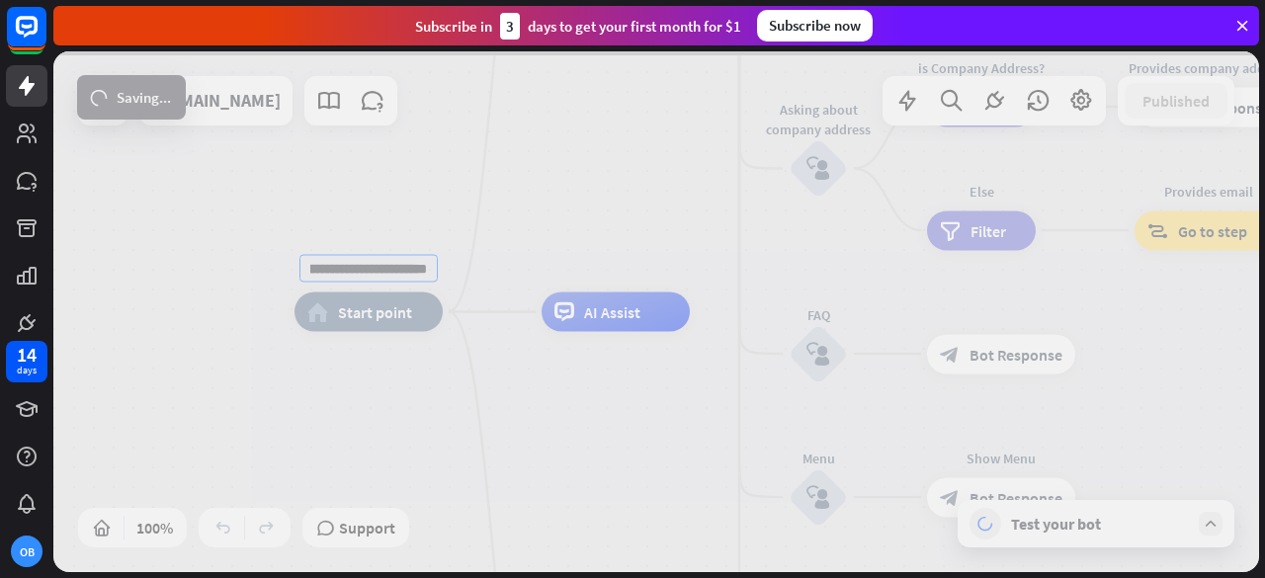
scroll to position [0, 0]
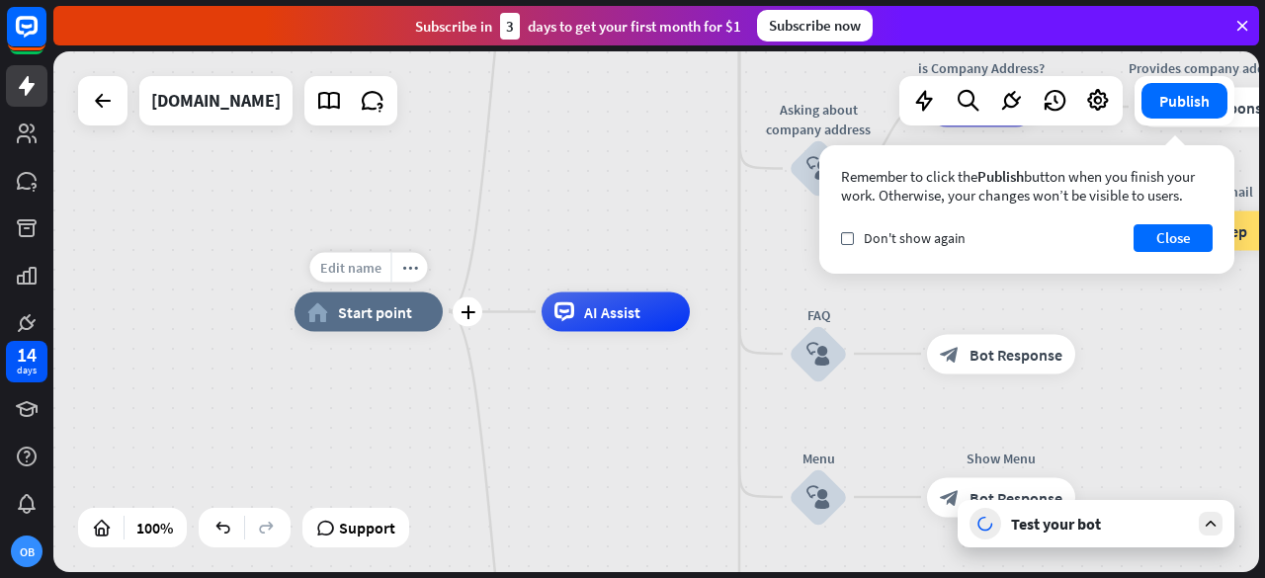
click at [366, 272] on span "Edit name" at bounding box center [350, 268] width 61 height 18
type input "**********"
click at [854, 242] on div "check Don't show again" at bounding box center [903, 238] width 125 height 18
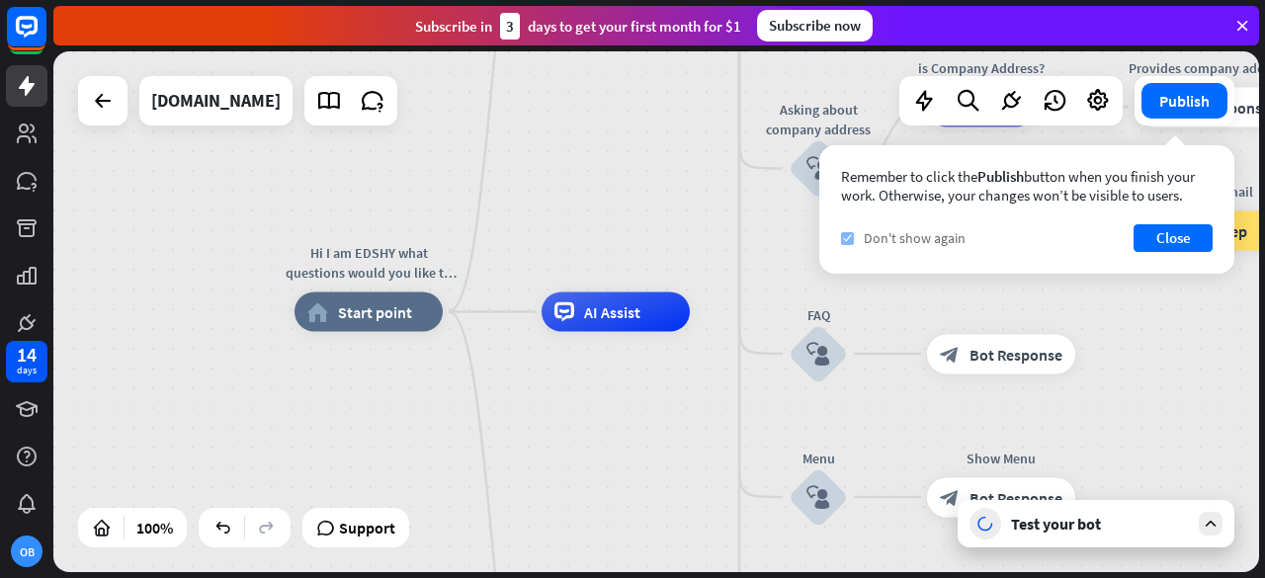
click at [850, 238] on icon "check" at bounding box center [847, 238] width 9 height 9
click at [1153, 250] on button "Close" at bounding box center [1173, 238] width 79 height 28
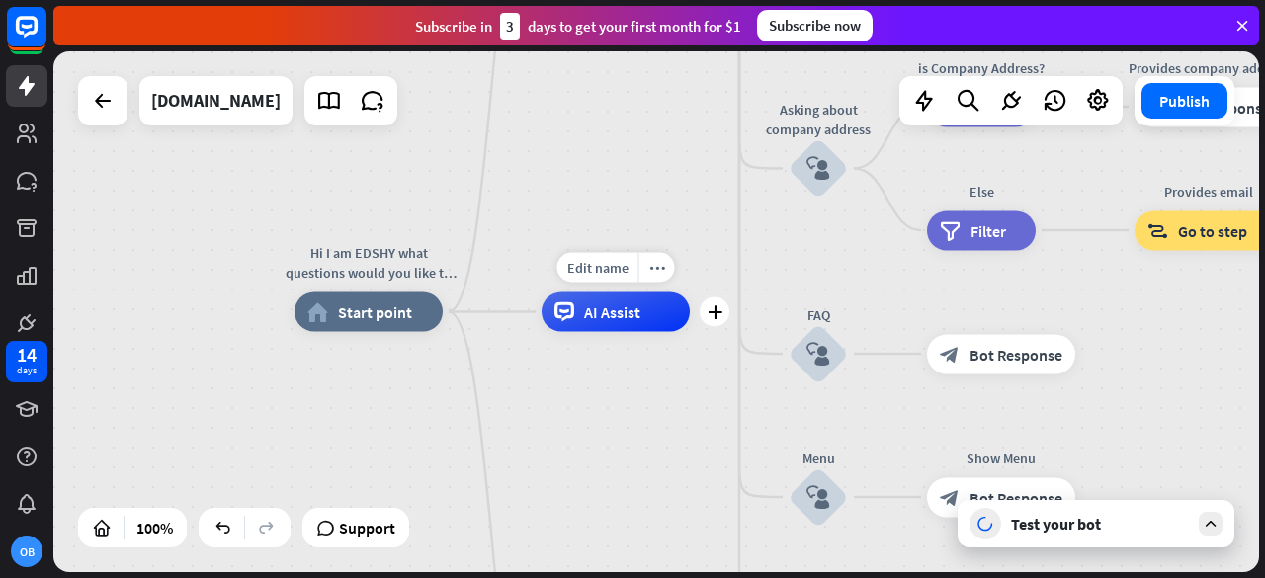
click at [629, 313] on span "AI Assist" at bounding box center [612, 312] width 56 height 20
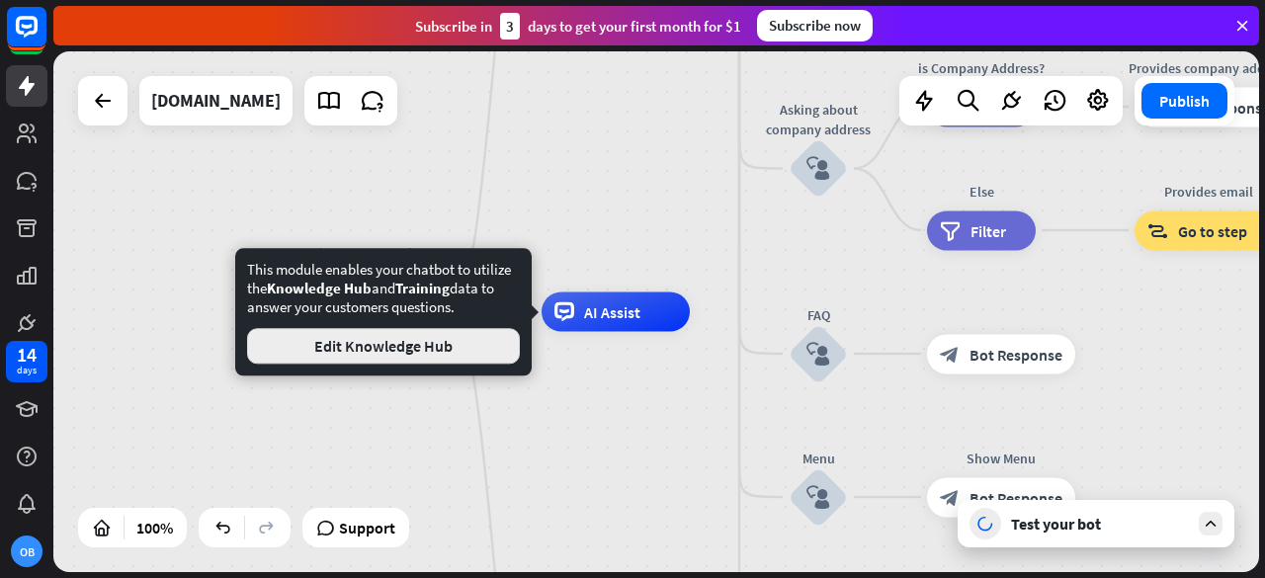
click at [455, 337] on button "Edit Knowledge Hub" at bounding box center [383, 346] width 273 height 36
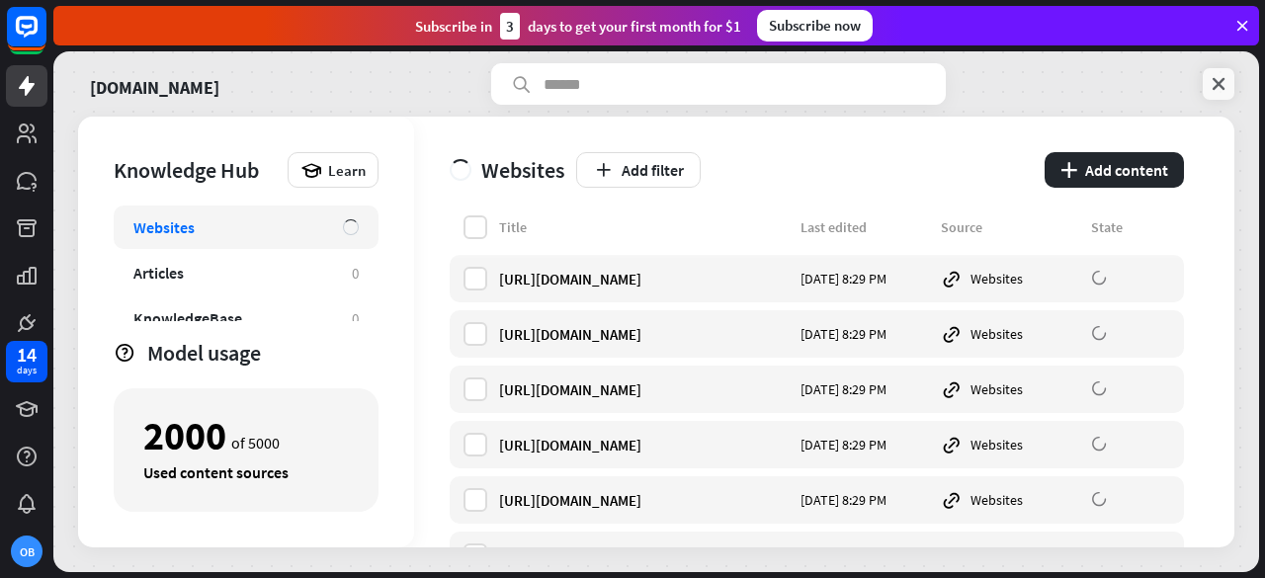
click at [1224, 87] on icon at bounding box center [1219, 84] width 20 height 20
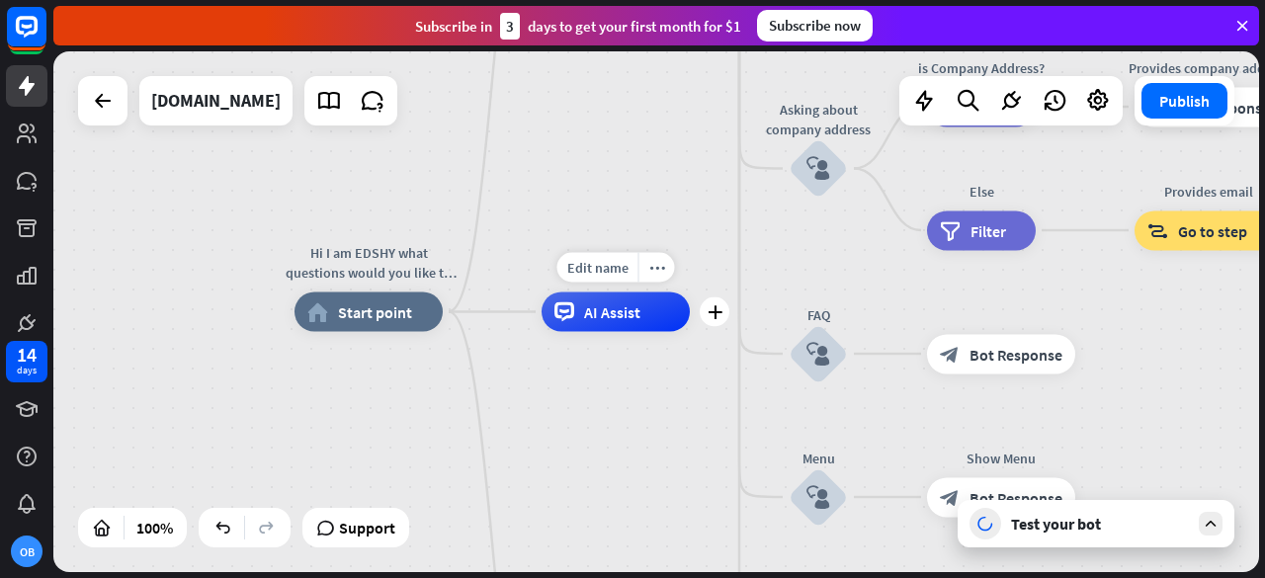
click at [618, 325] on div "AI Assist" at bounding box center [616, 313] width 148 height 40
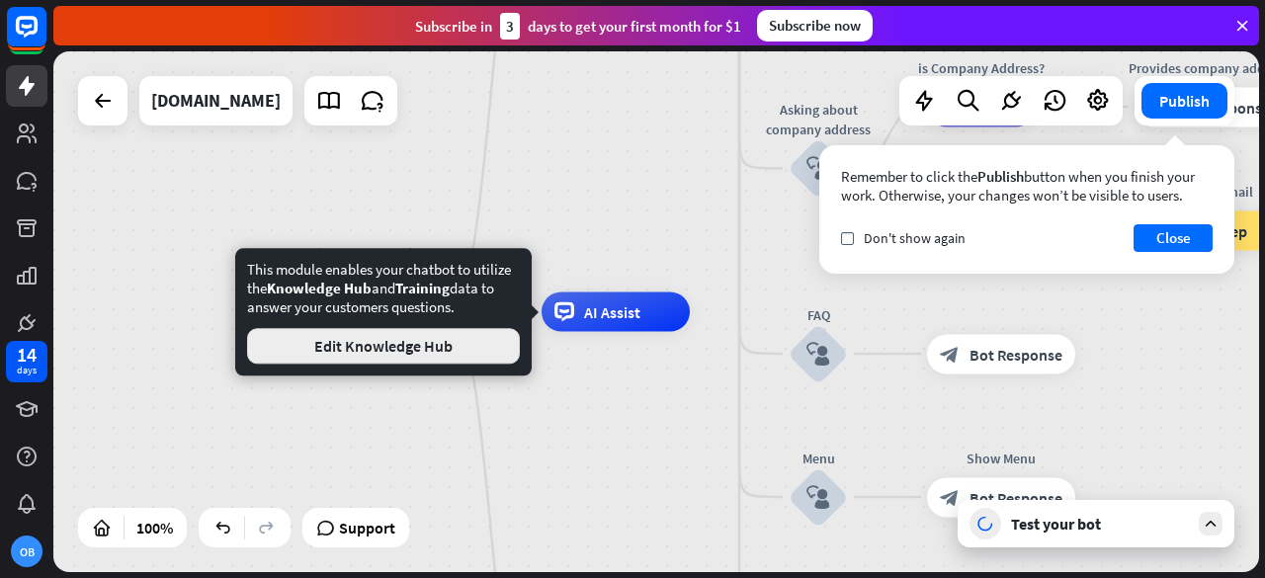
click at [424, 357] on button "Edit Knowledge Hub" at bounding box center [383, 346] width 273 height 36
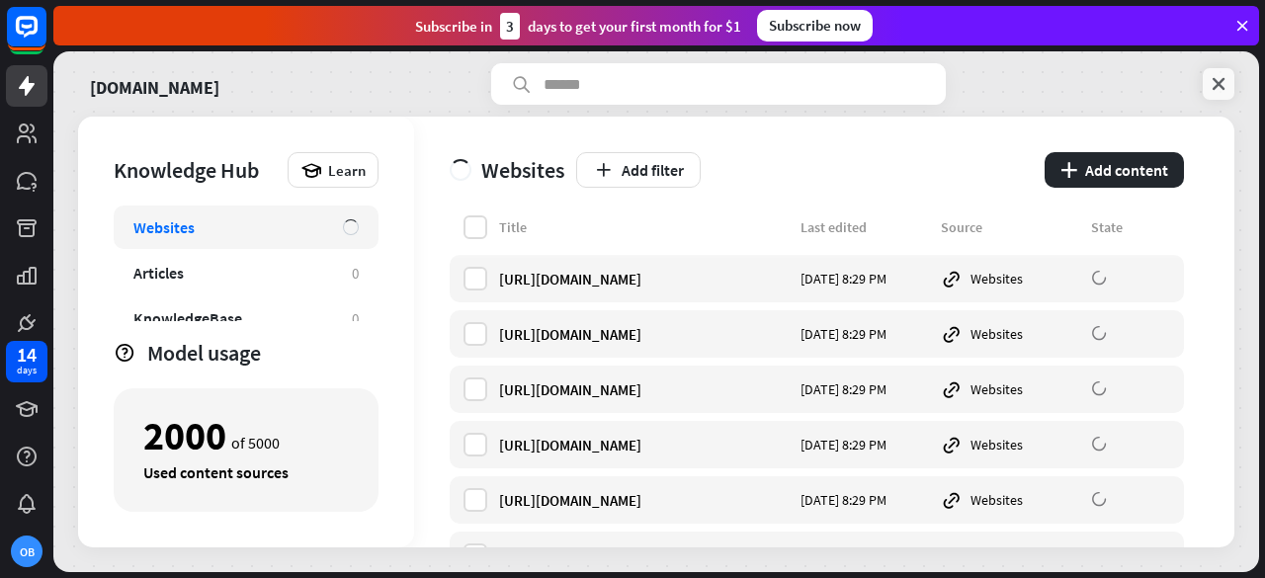
click at [1206, 85] on link at bounding box center [1219, 84] width 32 height 32
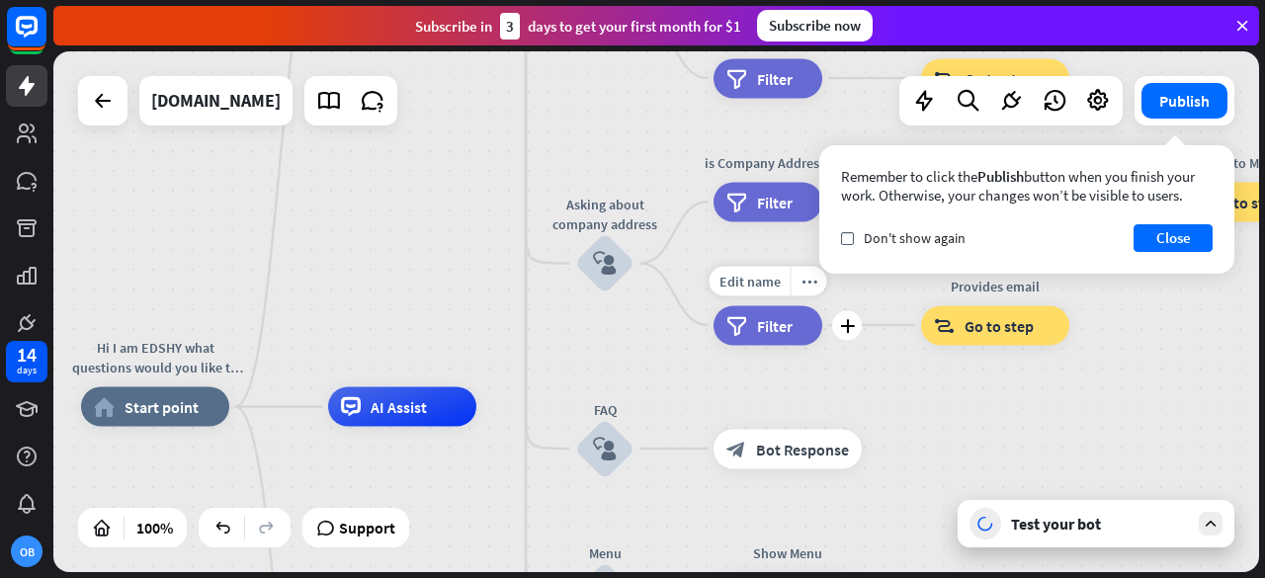
drag, startPoint x: 1055, startPoint y: 262, endPoint x: 844, endPoint y: 365, distance: 234.3
click at [822, 345] on div "Edit name more_horiz plus filter Filter" at bounding box center [768, 325] width 109 height 40
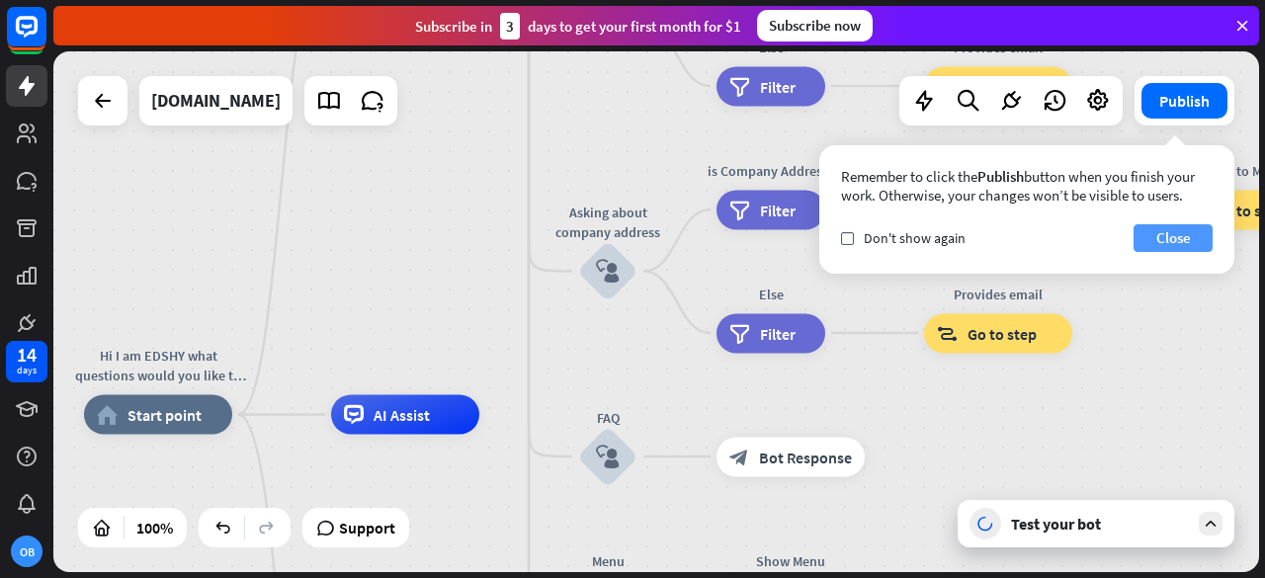
click at [1157, 228] on button "Close" at bounding box center [1173, 238] width 79 height 28
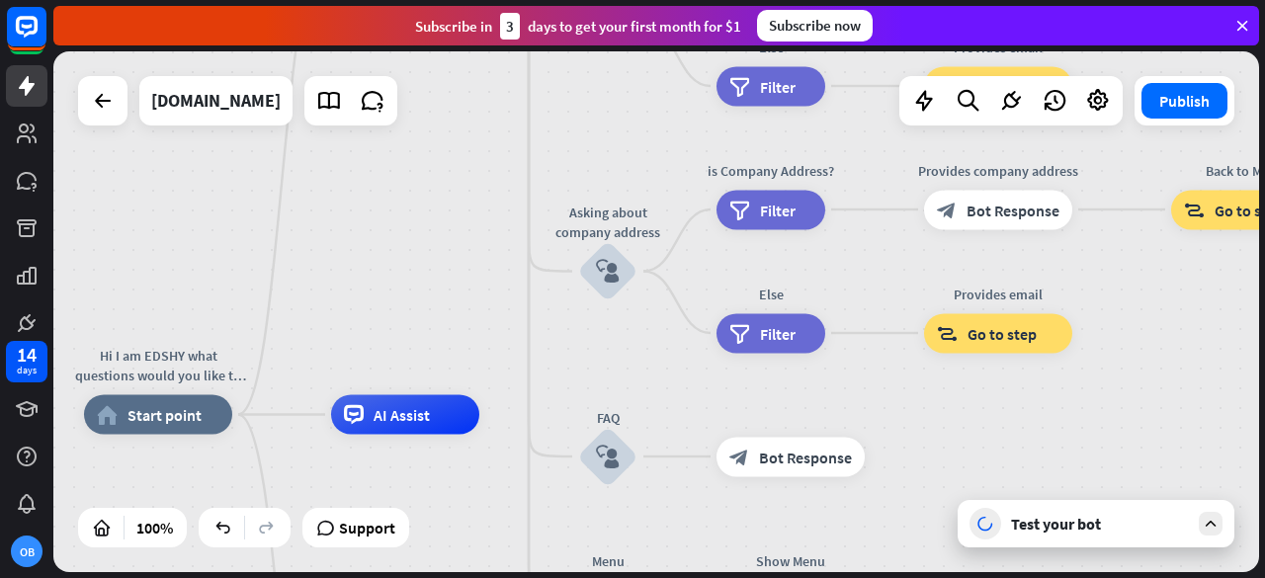
click at [664, 342] on div "Hi I am EDSHY what questions would you like to ask home_2 Start point Welcome m…" at bounding box center [656, 311] width 1206 height 521
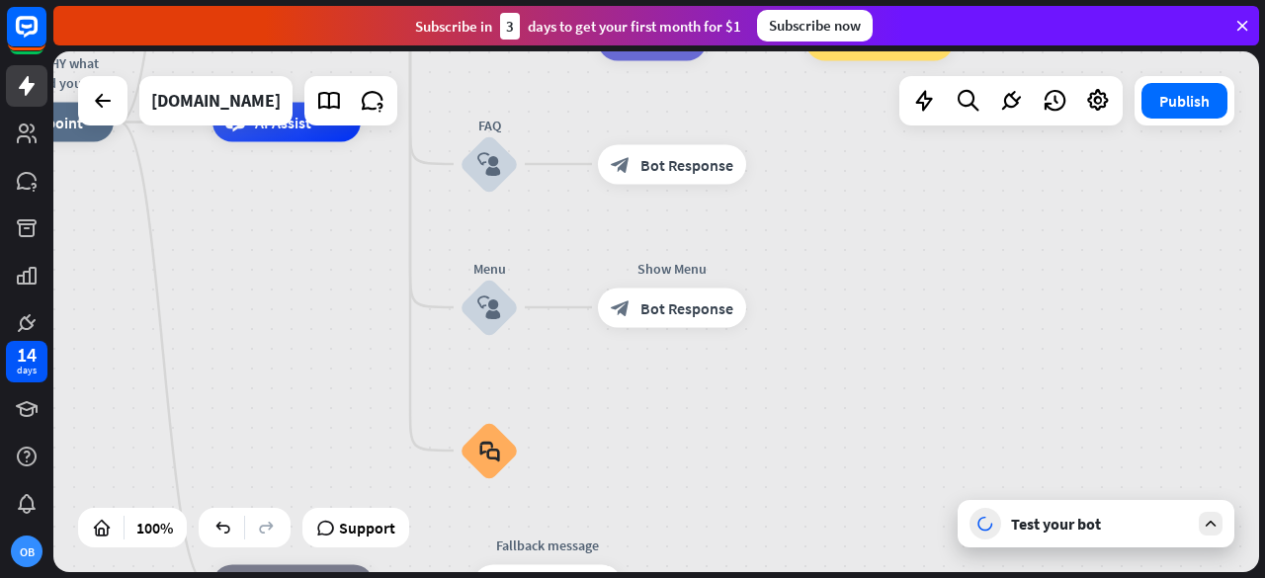
drag, startPoint x: 601, startPoint y: 323, endPoint x: 481, endPoint y: 25, distance: 321.6
click at [481, 25] on div "close Product Help First steps Get started with ChatBot Help Center Follow step…" at bounding box center [659, 289] width 1212 height 578
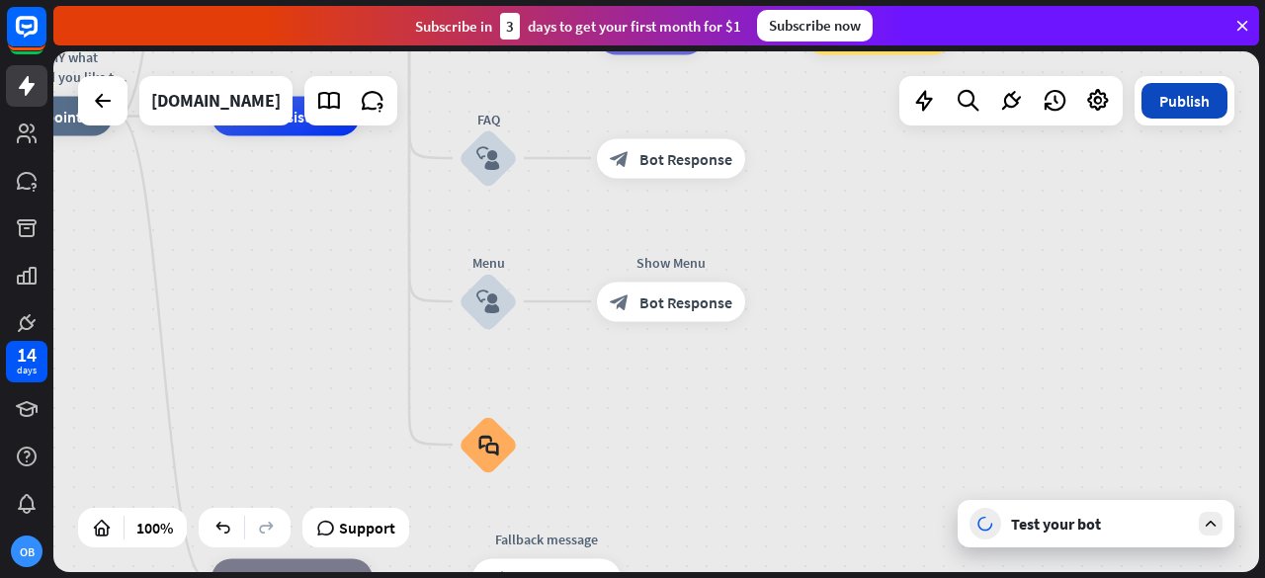
click at [1192, 115] on button "Publish" at bounding box center [1185, 101] width 86 height 36
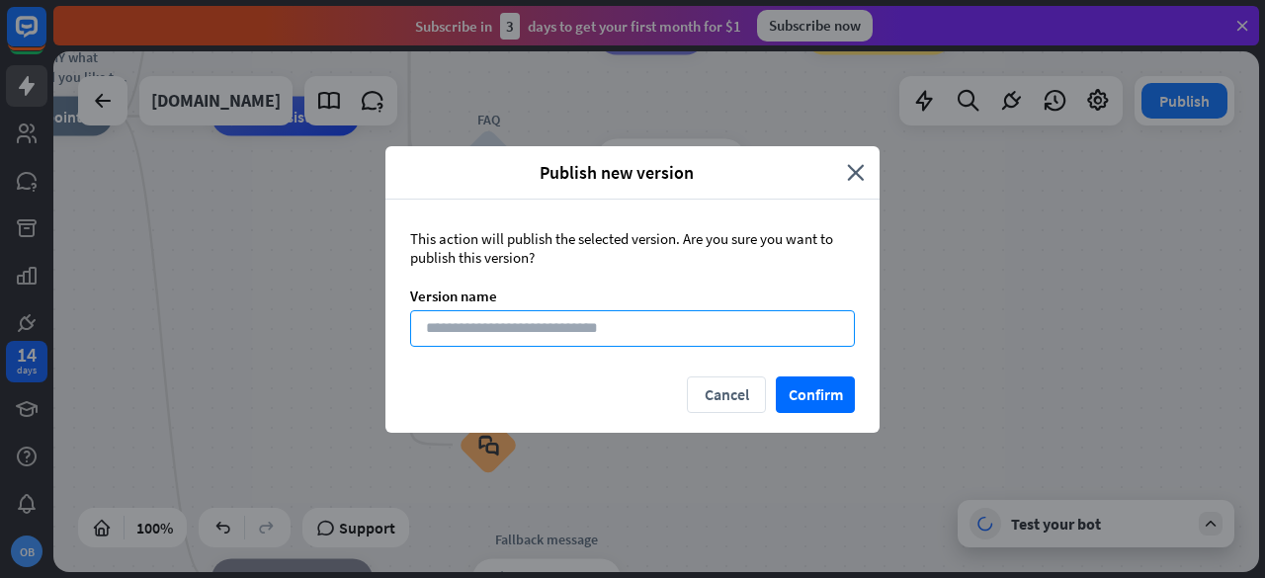
click at [702, 317] on input at bounding box center [632, 328] width 445 height 37
type input "*****"
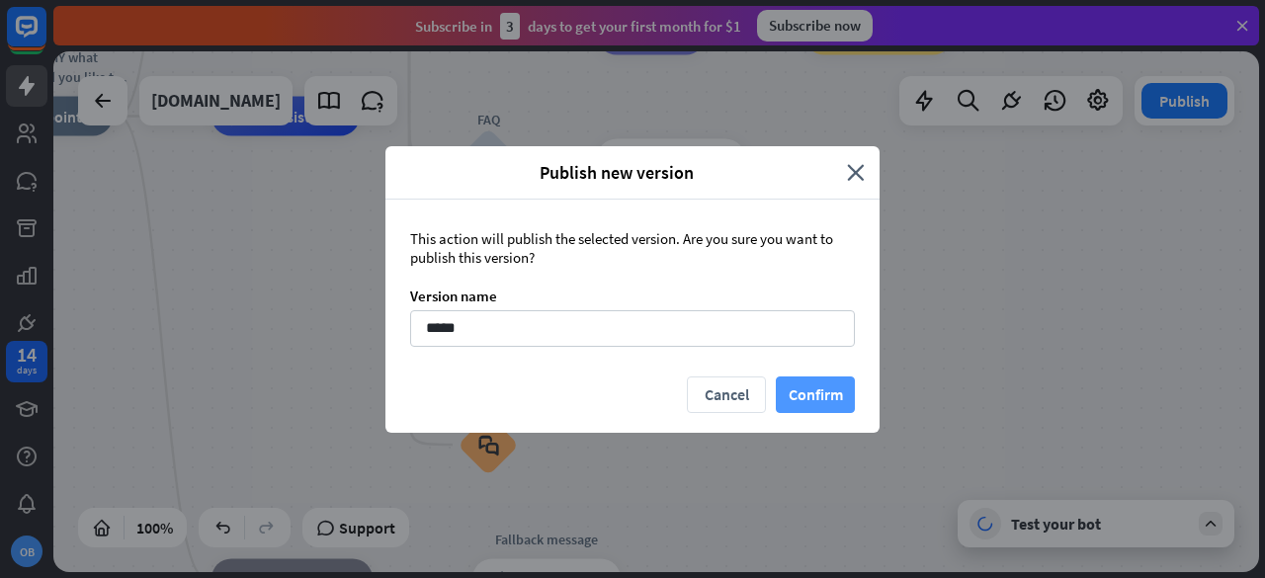
click at [815, 401] on button "Confirm" at bounding box center [815, 395] width 79 height 37
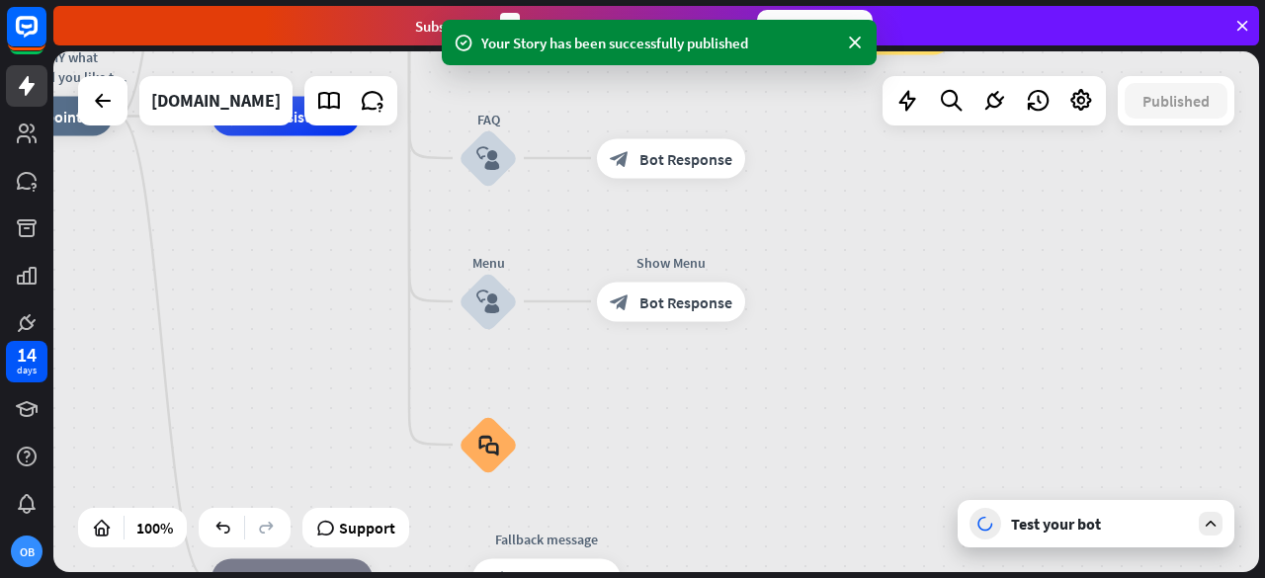
click at [1240, 29] on icon at bounding box center [1243, 26] width 18 height 18
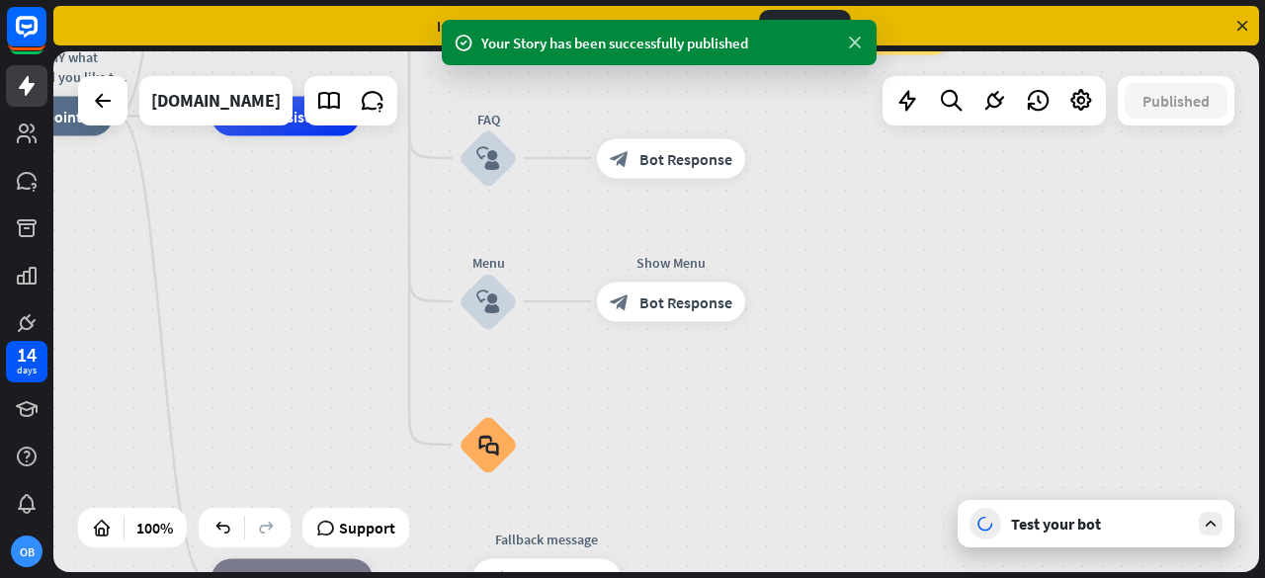
click at [857, 38] on icon at bounding box center [855, 43] width 20 height 21
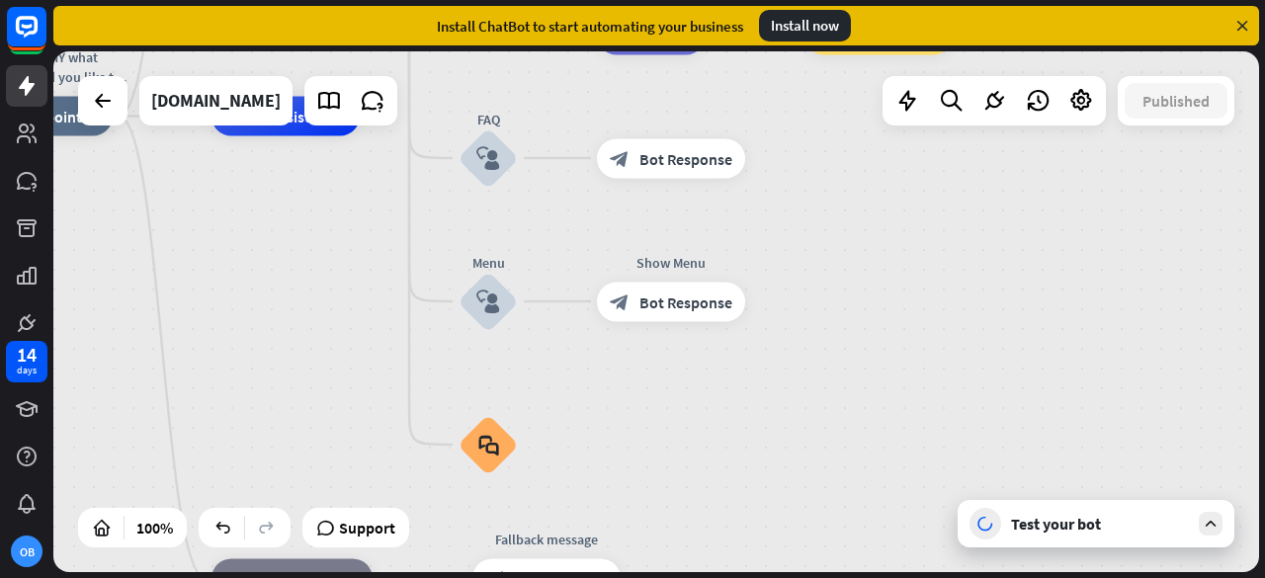
click at [1212, 7] on div "Install ChatBot to start automating your business Install now" at bounding box center [656, 26] width 1206 height 40
click at [1247, 22] on icon at bounding box center [1243, 26] width 18 height 18
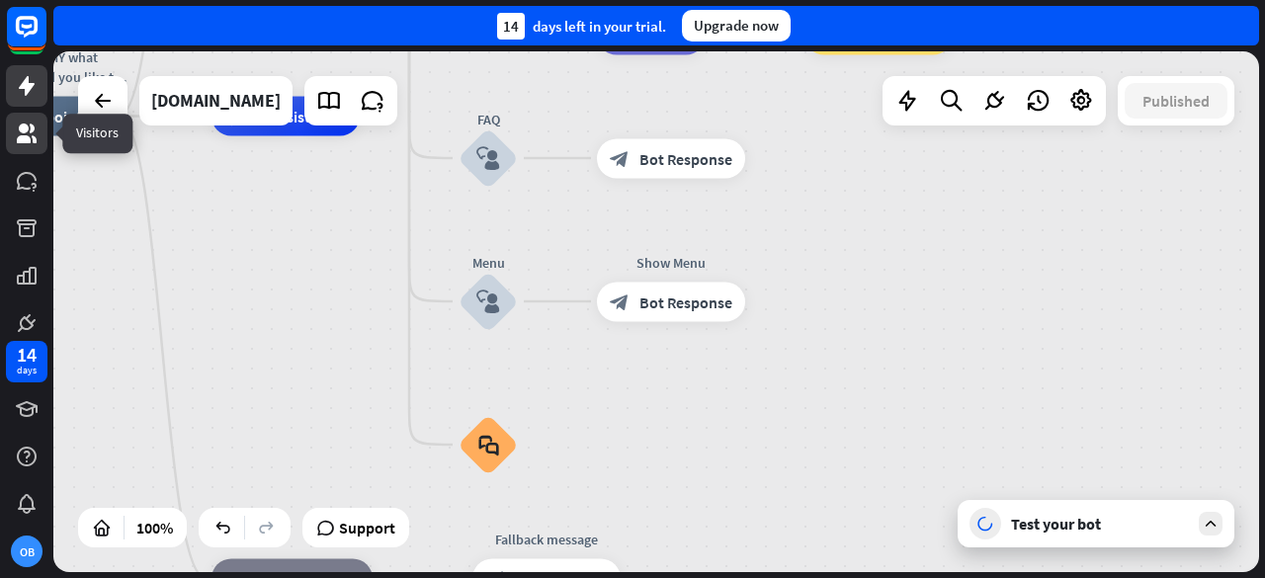
click at [19, 134] on icon at bounding box center [27, 134] width 24 height 24
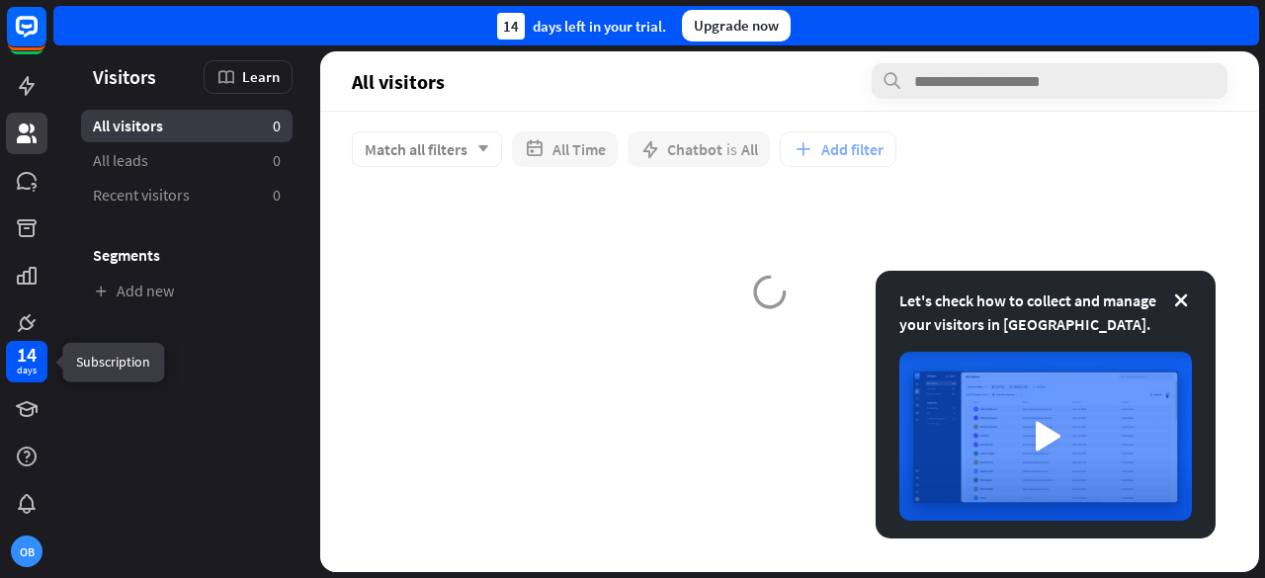
click at [30, 341] on div "14 days" at bounding box center [27, 362] width 42 height 42
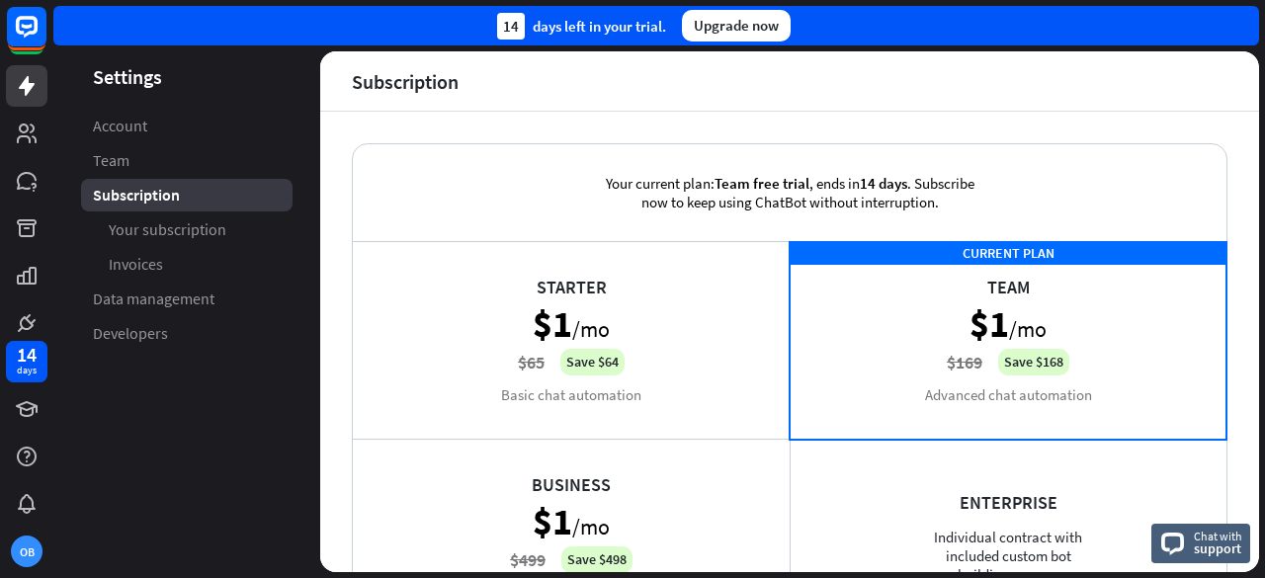
click at [30, 64] on div at bounding box center [26, 167] width 53 height 335
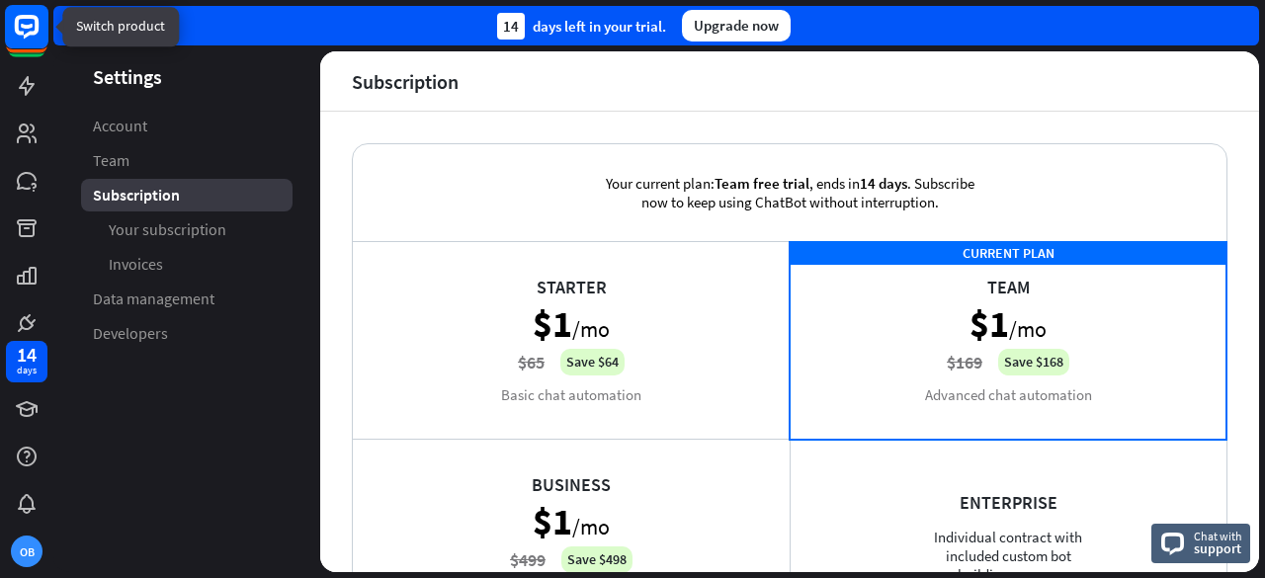
click at [31, 31] on icon at bounding box center [27, 27] width 24 height 24
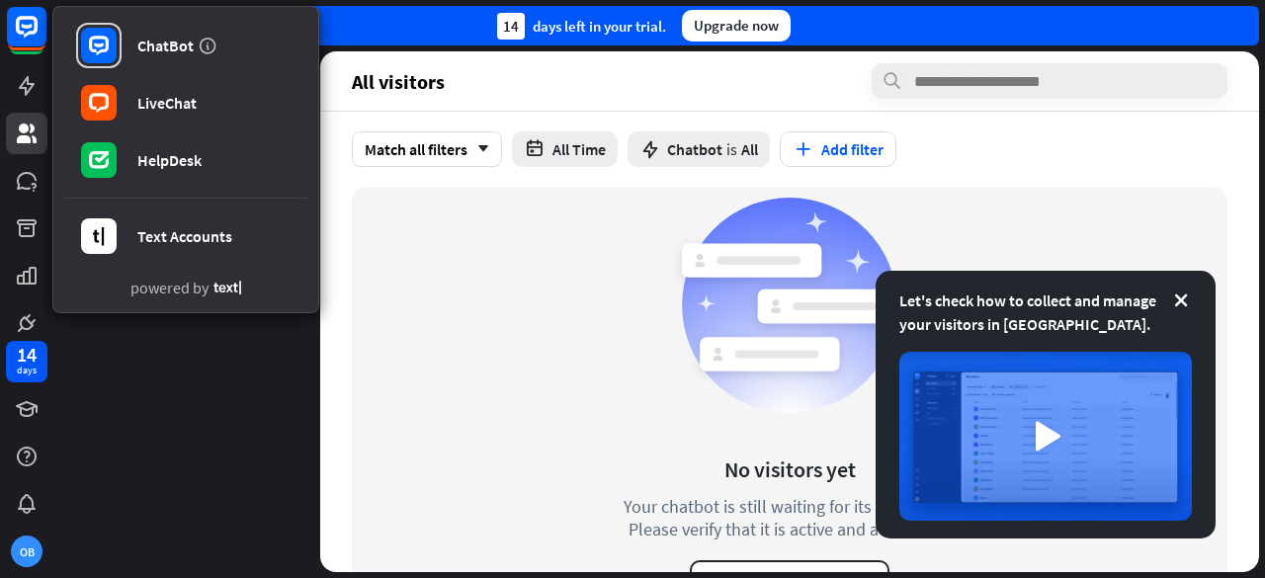
click at [625, 224] on div "No visitors yet Your chatbot is still waiting for its first visitor. Please ver…" at bounding box center [789, 393] width 405 height 413
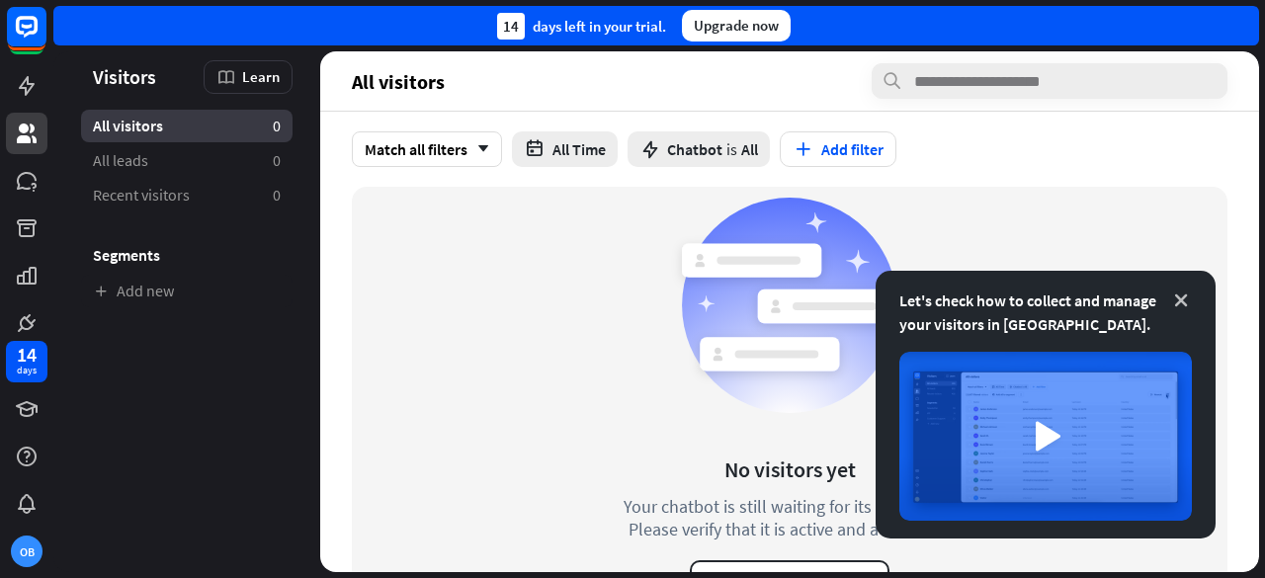
click at [1185, 298] on icon at bounding box center [1181, 301] width 20 height 20
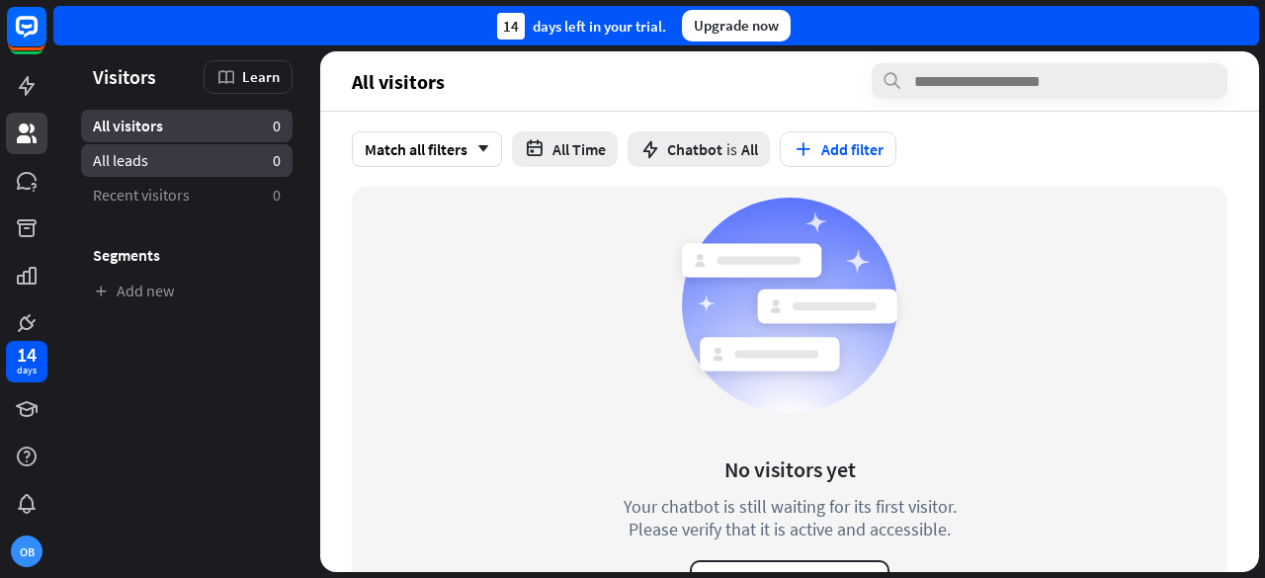
click at [188, 149] on link "All leads 0" at bounding box center [187, 160] width 212 height 33
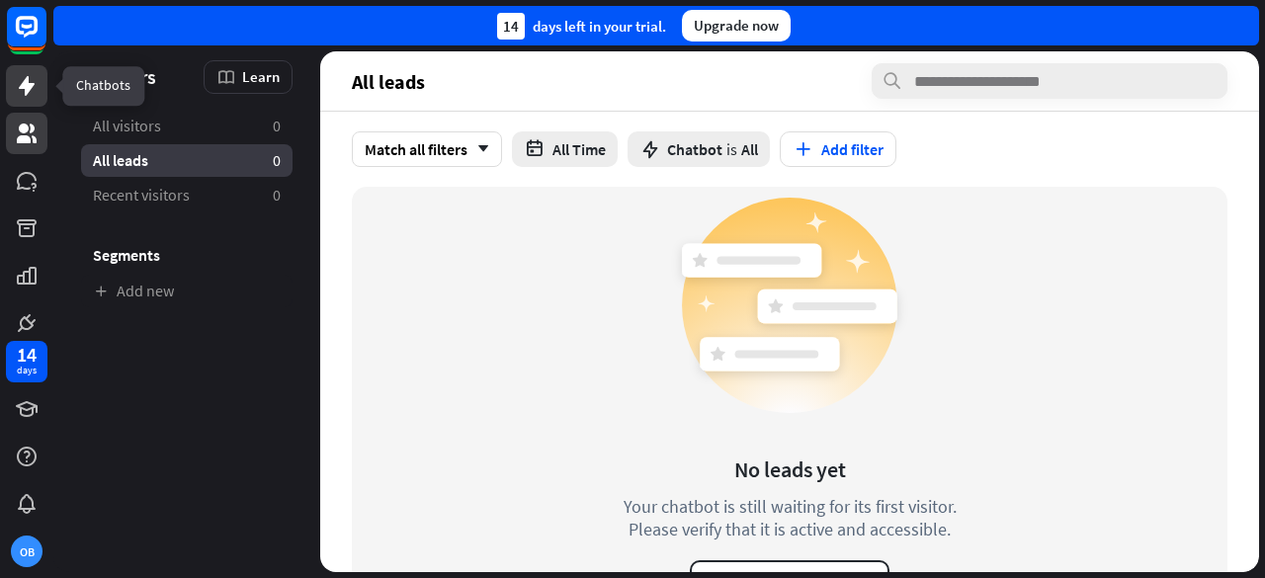
click at [32, 93] on icon at bounding box center [27, 86] width 24 height 24
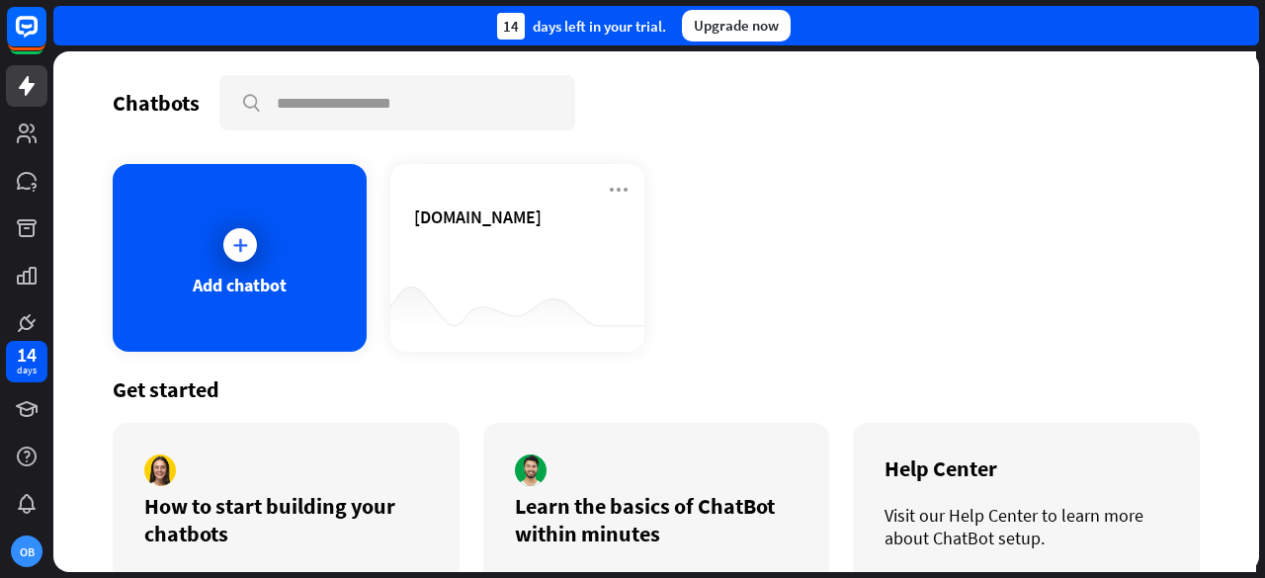
click at [620, 489] on div "Learn the basics of ChatBot within minutes Start lesson" at bounding box center [656, 531] width 347 height 217
click at [290, 532] on div "How to start building your chatbots" at bounding box center [286, 519] width 284 height 55
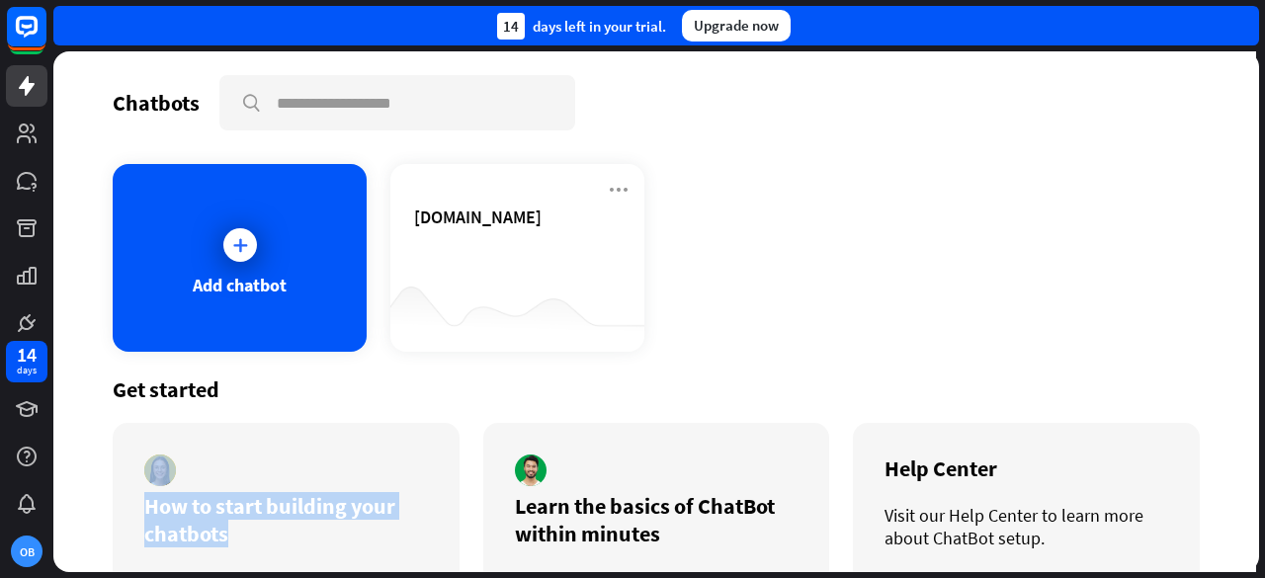
drag, startPoint x: 290, startPoint y: 532, endPoint x: 915, endPoint y: 376, distance: 644.9
click at [915, 376] on div "Get started How to start building your chatbots Watch Learn the basics of ChatB…" at bounding box center [656, 508] width 1087 height 312
click at [915, 376] on div "Get started" at bounding box center [656, 390] width 1087 height 28
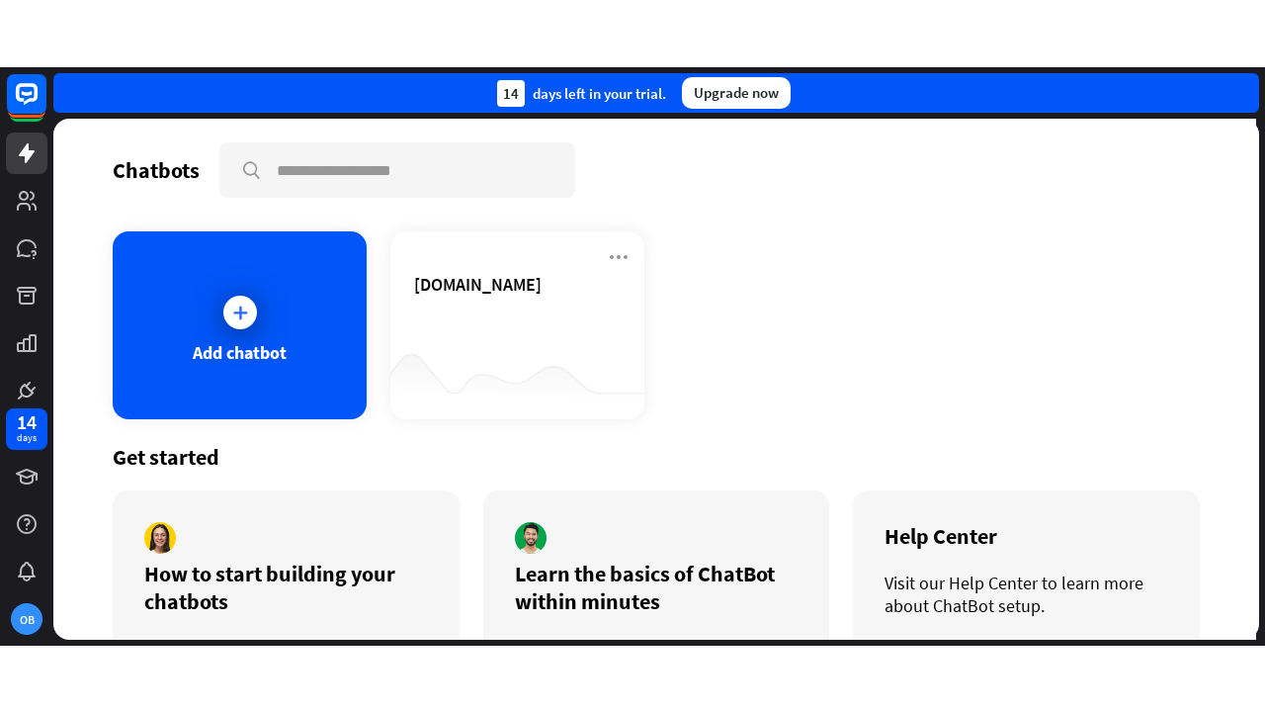
scroll to position [91, 0]
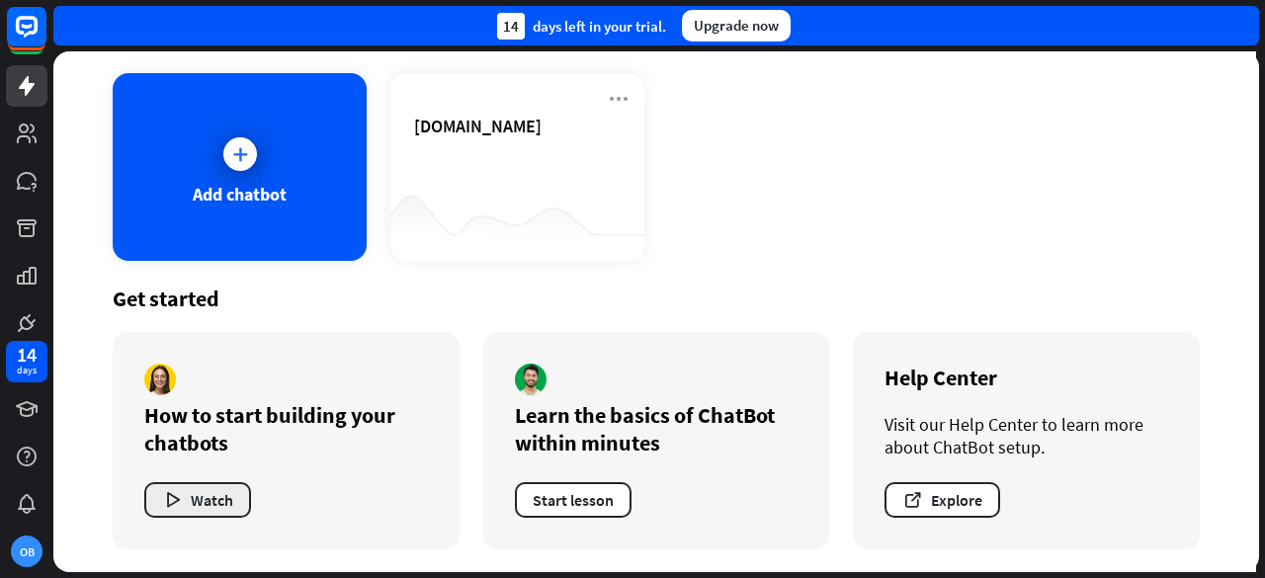
click at [212, 511] on button "Watch" at bounding box center [197, 500] width 107 height 36
click at [836, 518] on div "close" at bounding box center [632, 289] width 1265 height 578
click at [184, 501] on button "Watch" at bounding box center [197, 500] width 107 height 36
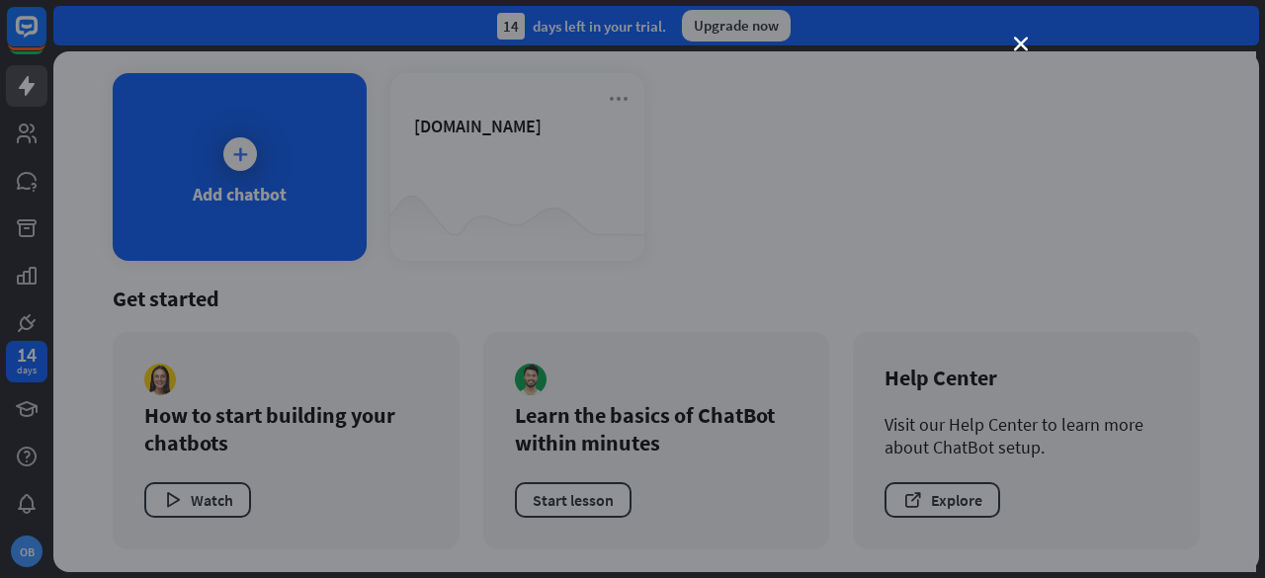
click at [144, 482] on button "Watch" at bounding box center [197, 500] width 107 height 36
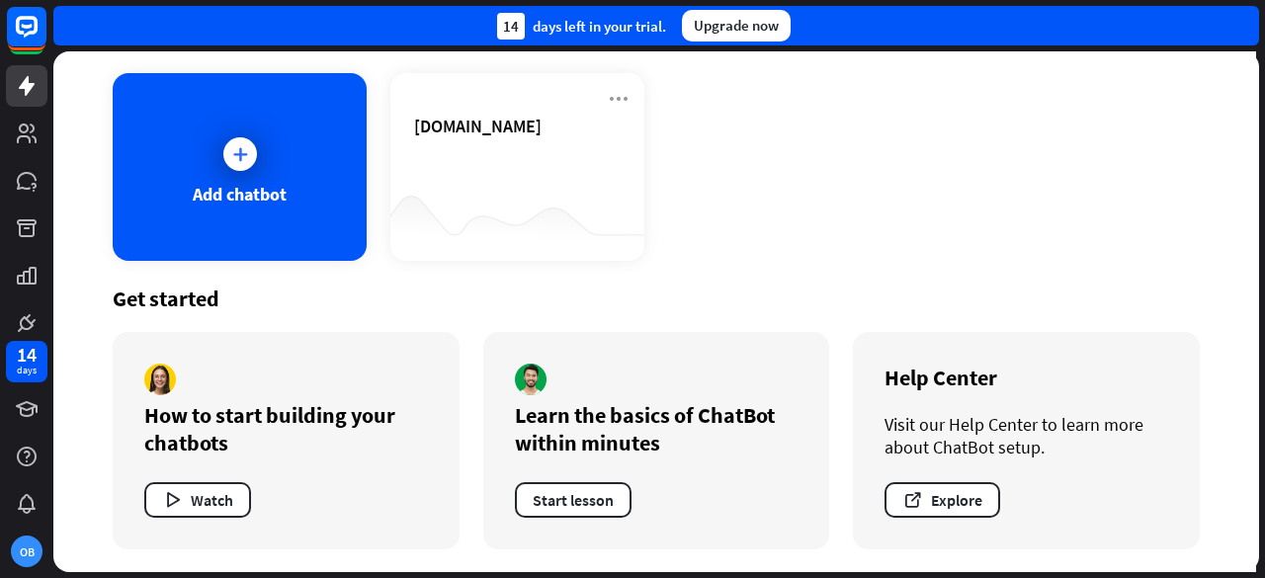
click at [1120, 485] on div "loader" at bounding box center [632, 289] width 1265 height 578
click at [172, 493] on icon "button" at bounding box center [172, 500] width 21 height 21
click at [172, 493] on div "close" at bounding box center [632, 289] width 1265 height 578
click at [176, 505] on icon "button" at bounding box center [172, 500] width 21 height 21
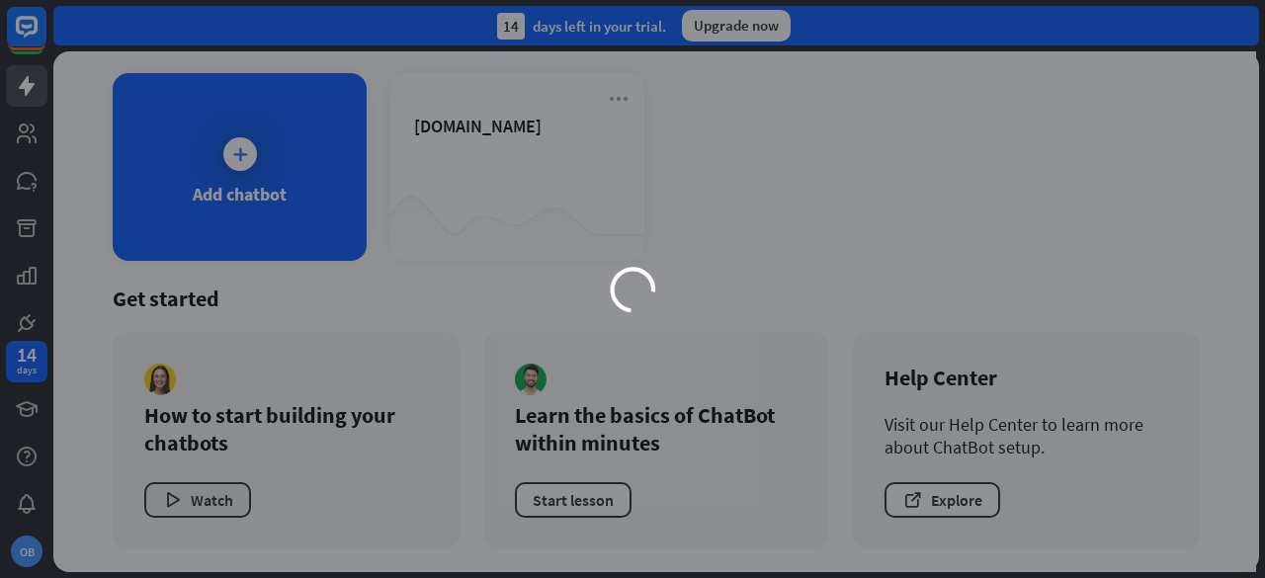
click at [176, 505] on div "loader" at bounding box center [632, 289] width 1265 height 578
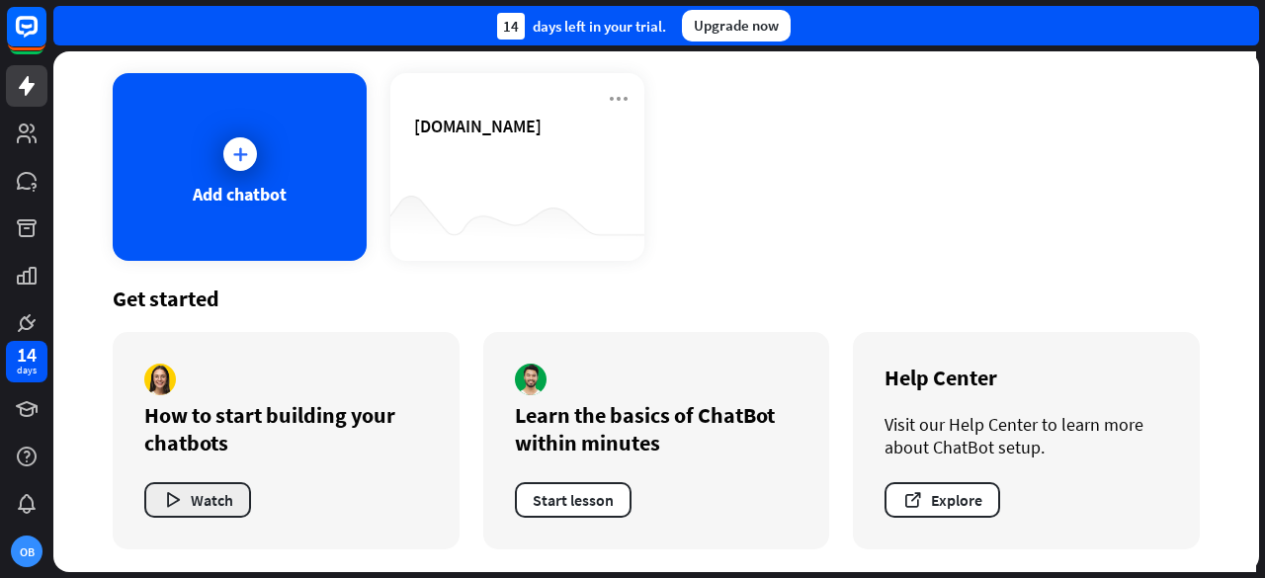
click at [176, 505] on icon "button" at bounding box center [172, 500] width 21 height 21
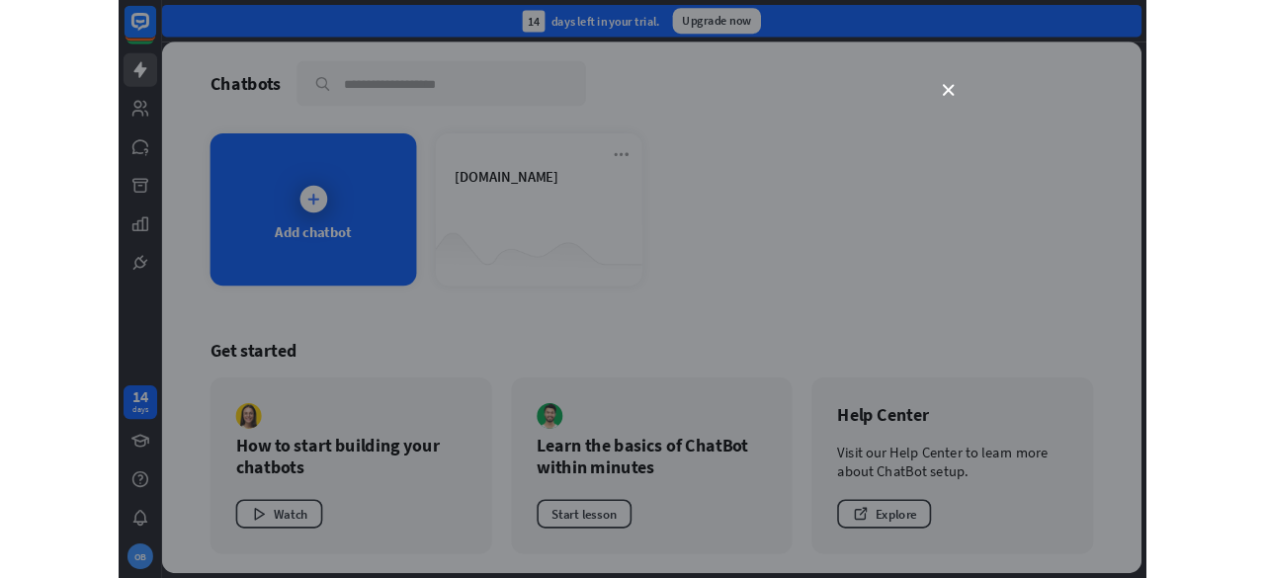
scroll to position [0, 0]
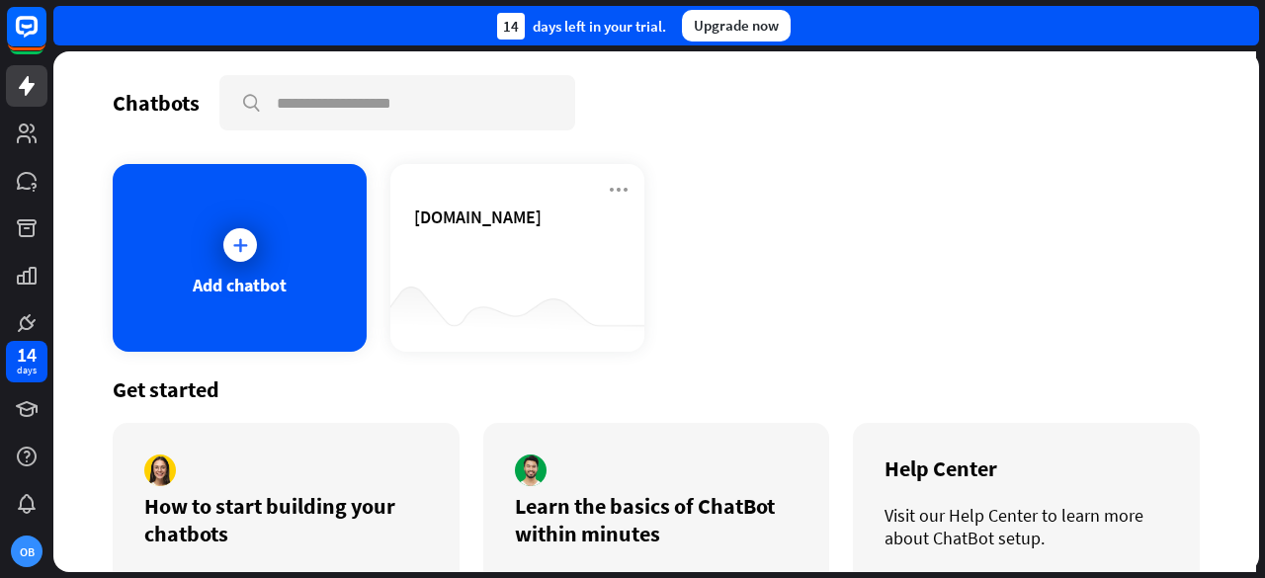
drag, startPoint x: 316, startPoint y: 548, endPoint x: 1168, endPoint y: 177, distance: 929.3
click at [1168, 177] on div "Chatbots search Add chatbot [DOMAIN_NAME] Get started How to start building you…" at bounding box center [656, 311] width 1206 height 521
click at [1168, 177] on div "Add chatbot [DOMAIN_NAME]" at bounding box center [656, 258] width 1087 height 188
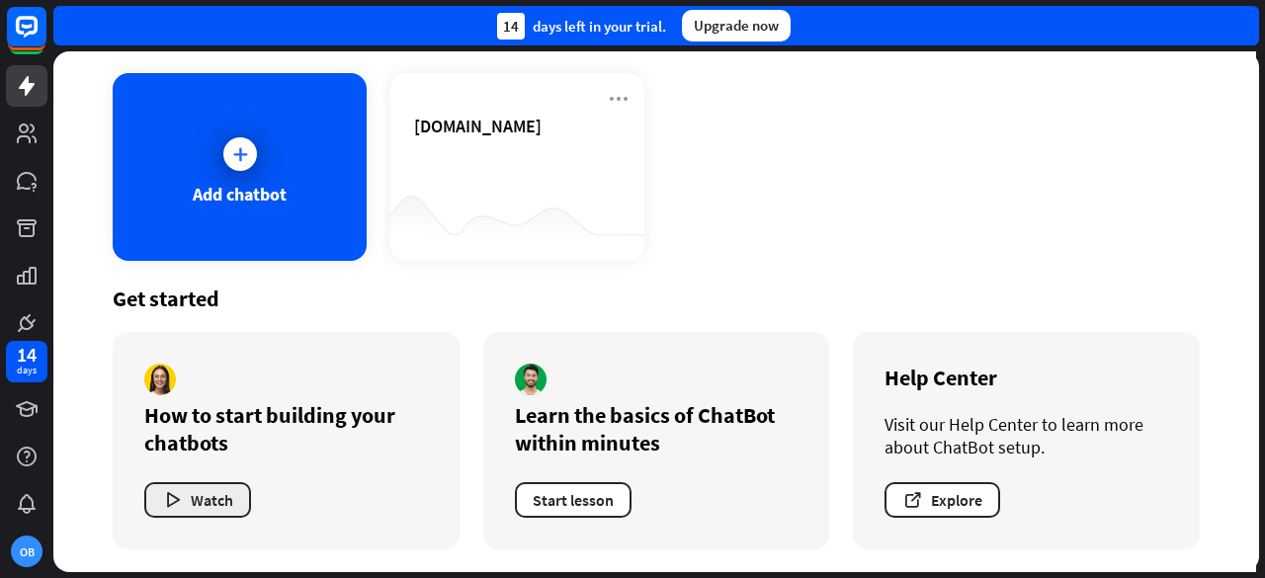
click at [178, 495] on icon "button" at bounding box center [172, 500] width 21 height 21
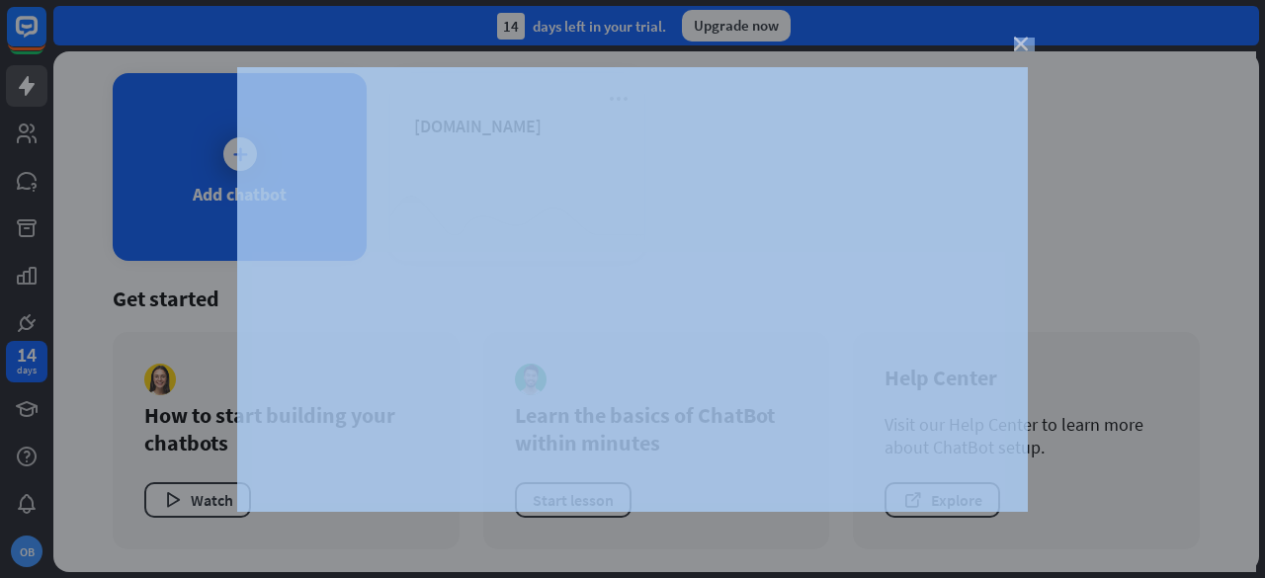
click at [1020, 47] on icon "close" at bounding box center [1021, 45] width 14 height 14
